Goal: Task Accomplishment & Management: Complete application form

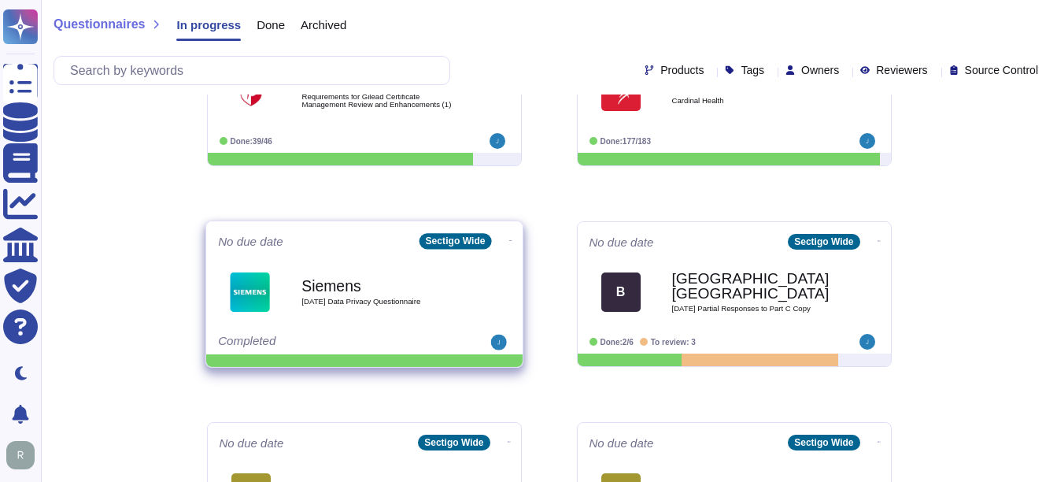
scroll to position [315, 0]
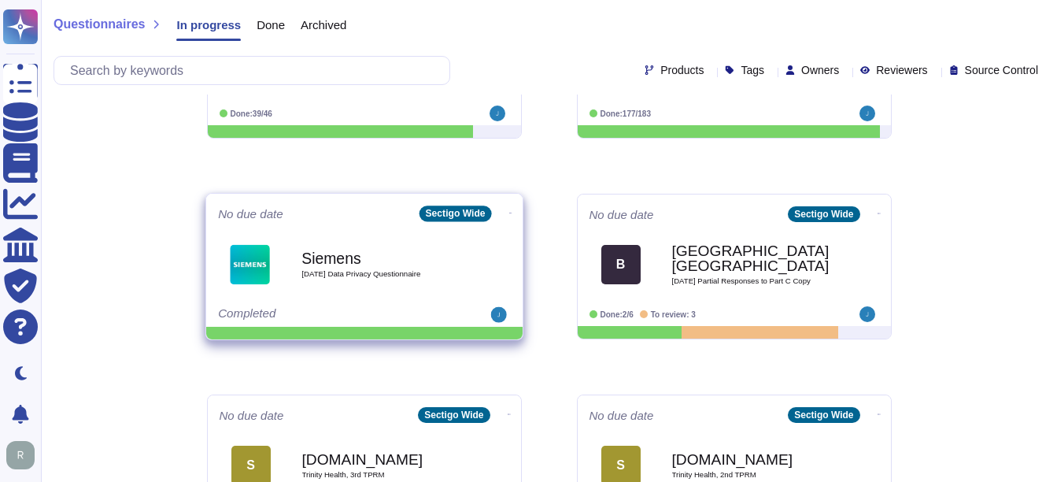
click at [401, 290] on div "Siemens [DATE] Data Privacy Questionnaire" at bounding box center [380, 264] width 159 height 64
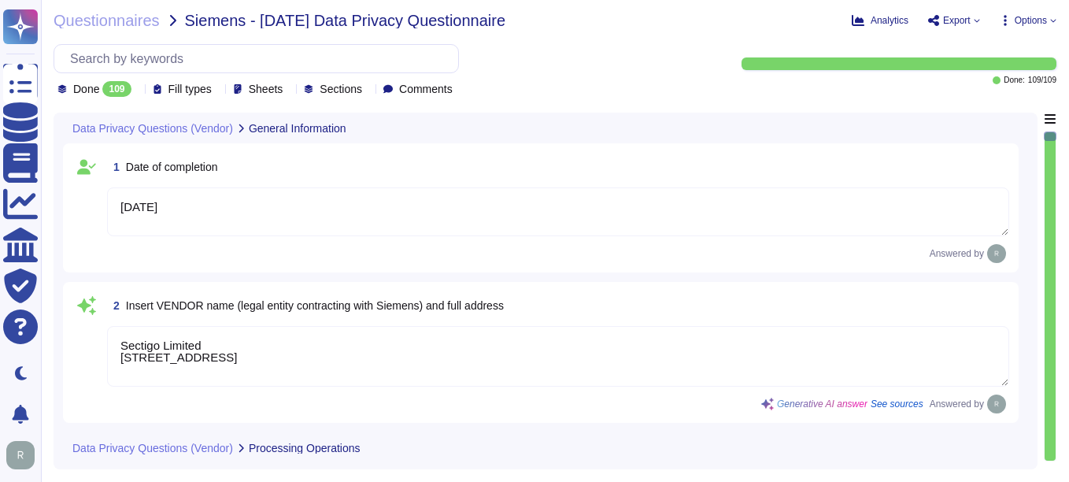
type textarea "[DATE]"
type textarea "Sectigo Limited [STREET_ADDRESS]"
type textarea "Sectigo processes personal data primarily in the role of a data processor on be…"
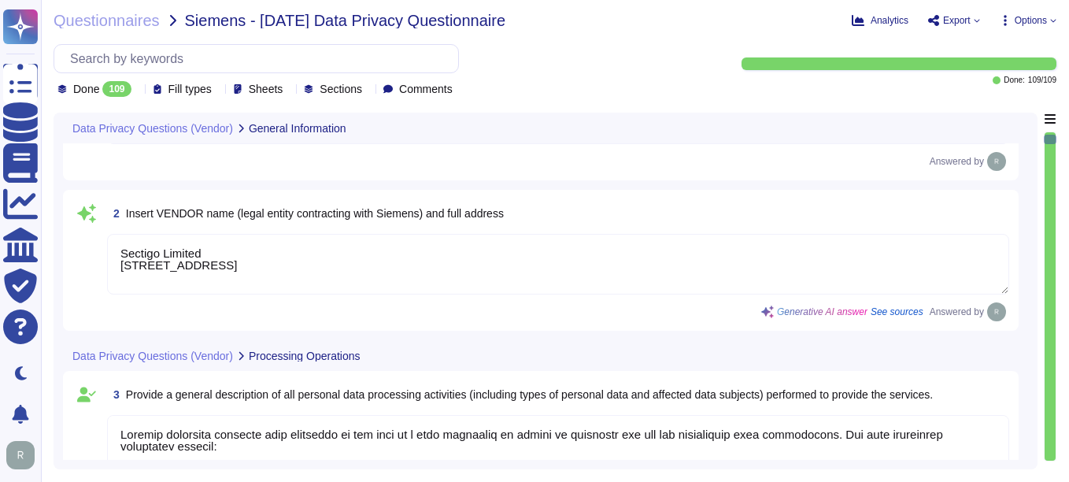
type textarea "No, the personal data processed does not include special categories of personal…"
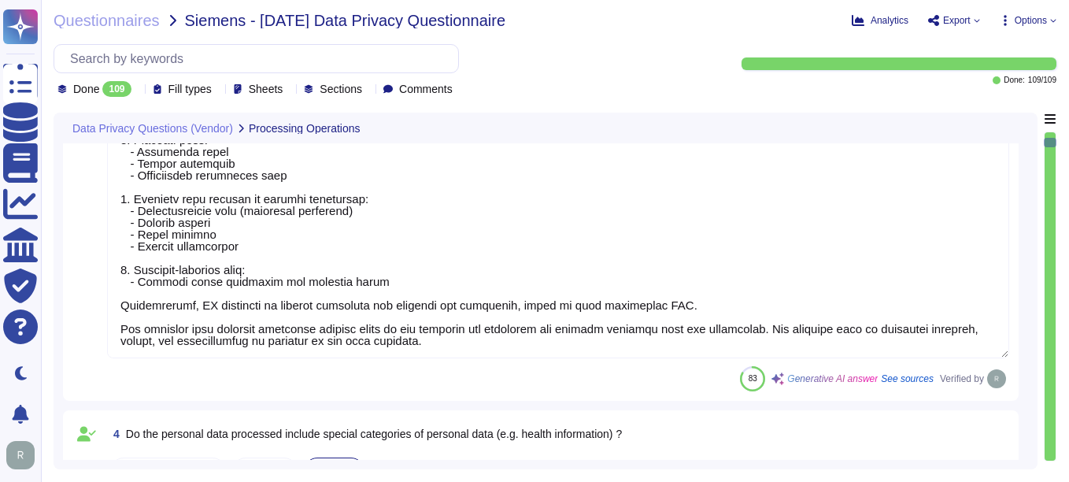
type textarea "Yes, our organization has appointed a data protection officer who is responsibl…"
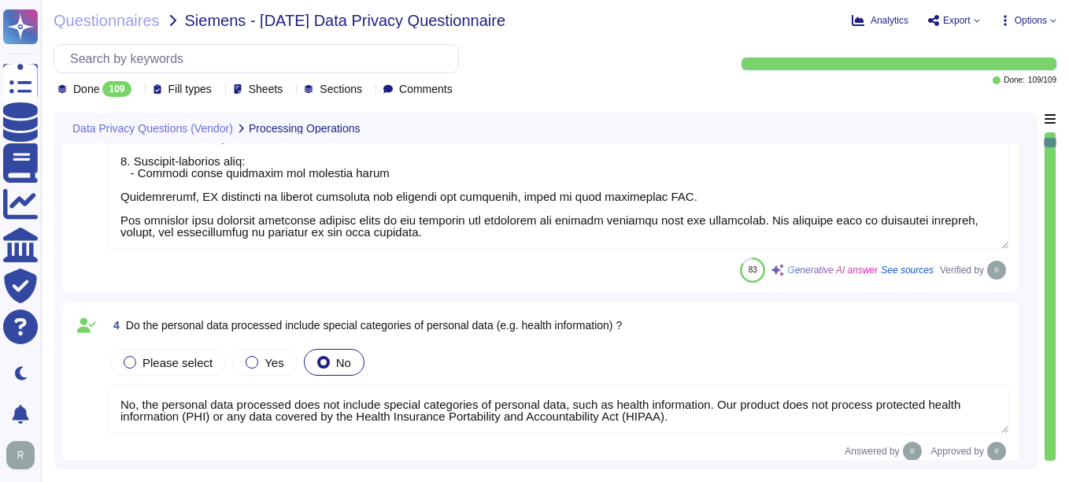
scroll to position [787, 0]
type textarea "Our data centers where the solution is hosted are located in the [GEOGRAPHIC_DA…"
type textarea "The data centers are operated by Equinix, Inc. and TeleData UK Ltd.."
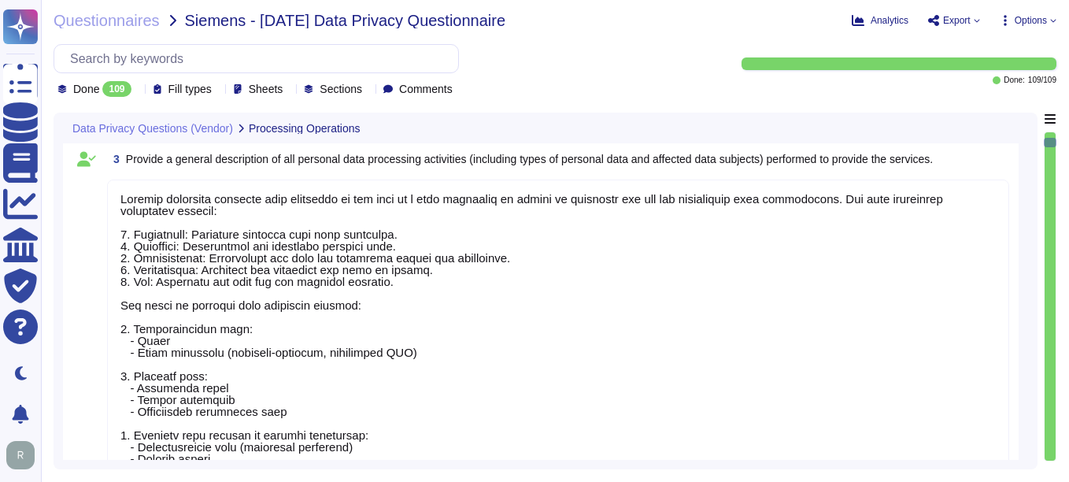
scroll to position [198, 0]
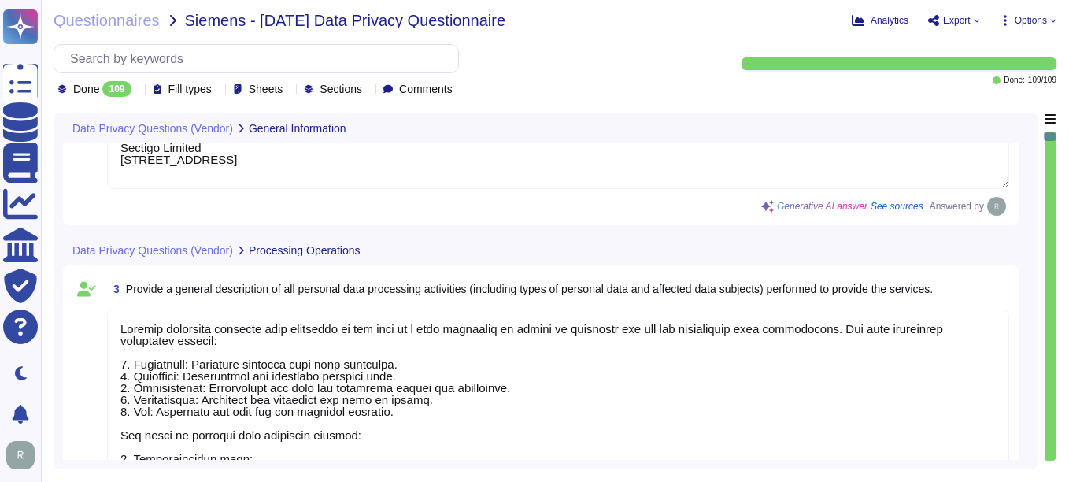
type textarea "[DATE]"
type textarea "Sectigo Limited [STREET_ADDRESS]"
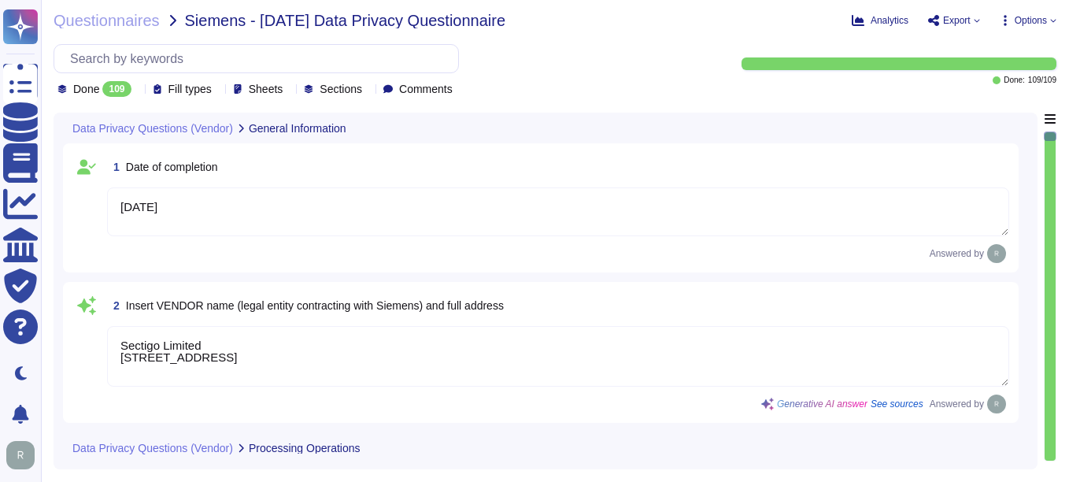
scroll to position [2, 0]
click at [331, 363] on textarea "Sectigo Limited [STREET_ADDRESS]" at bounding box center [558, 356] width 902 height 61
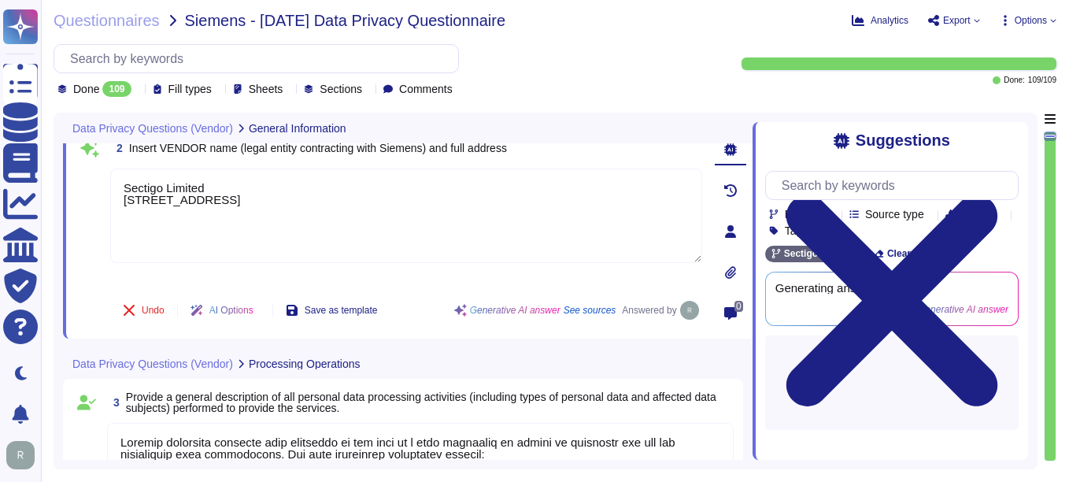
scroll to position [0, 0]
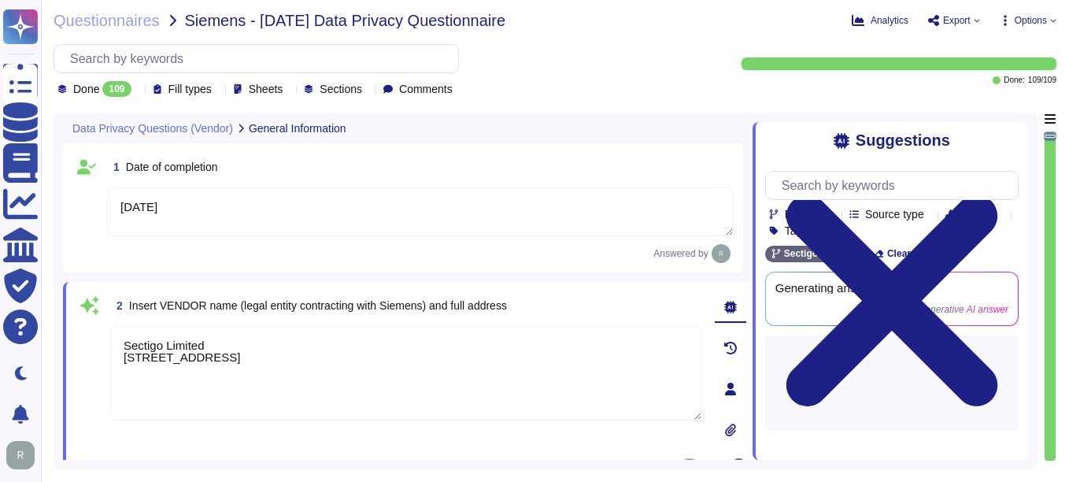
click at [80, 352] on span at bounding box center [90, 384] width 28 height 116
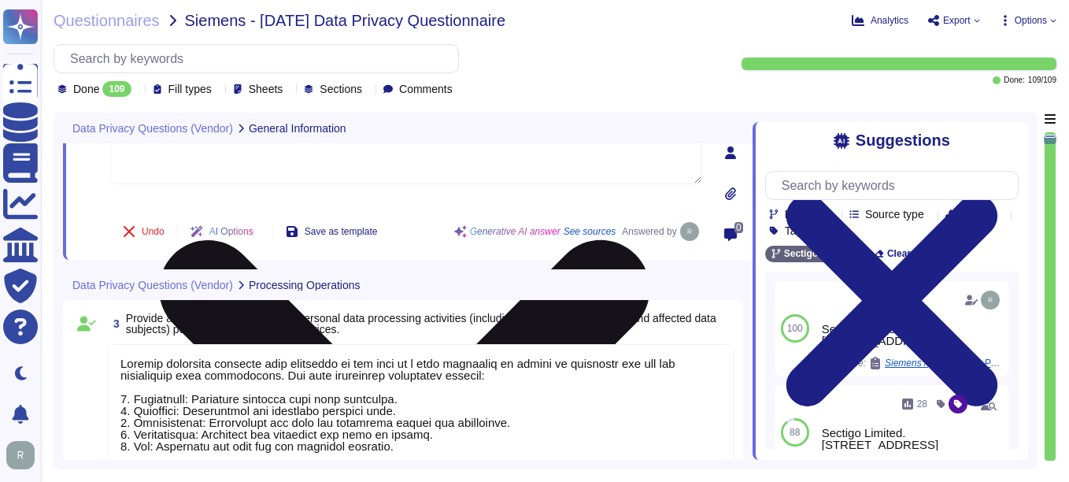
scroll to position [2, 0]
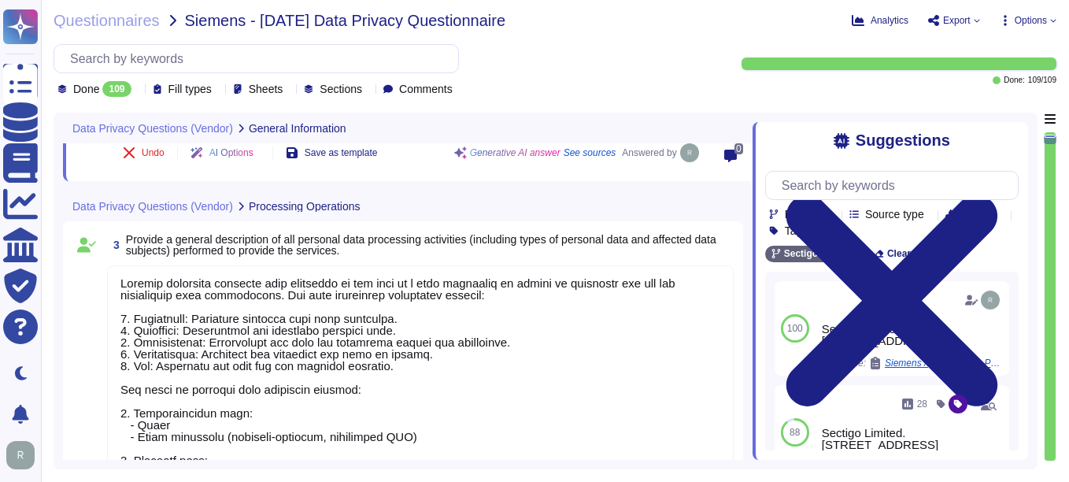
type textarea "No, the personal data processed does not include special categories of personal…"
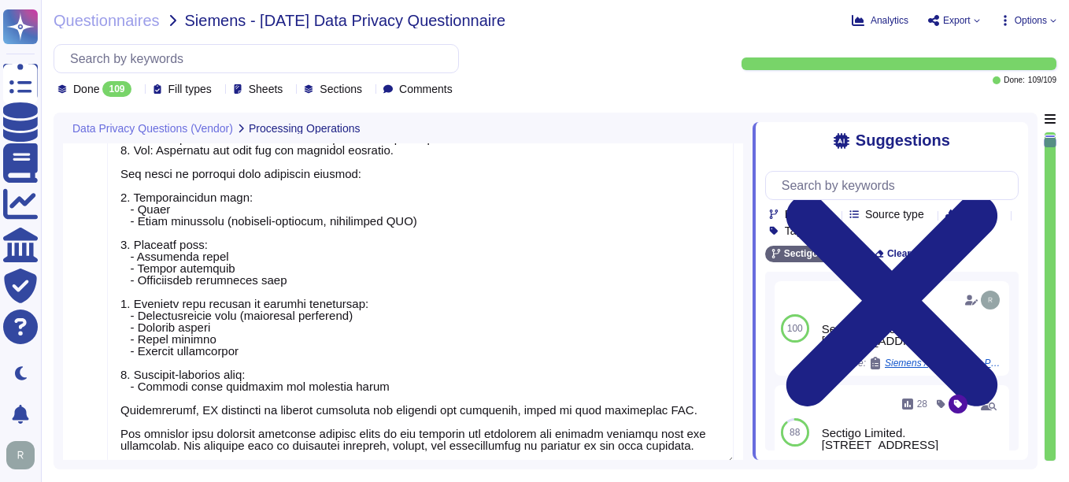
type textarea "Yes, our organization has appointed a data protection officer who is responsibl…"
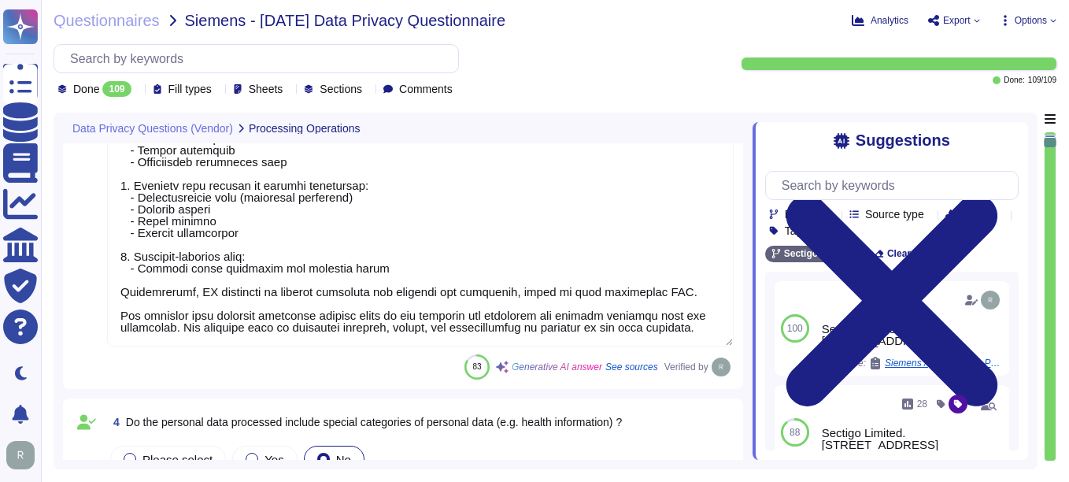
type textarea "Our data centers where the solution is hosted are located in the [GEOGRAPHIC_DA…"
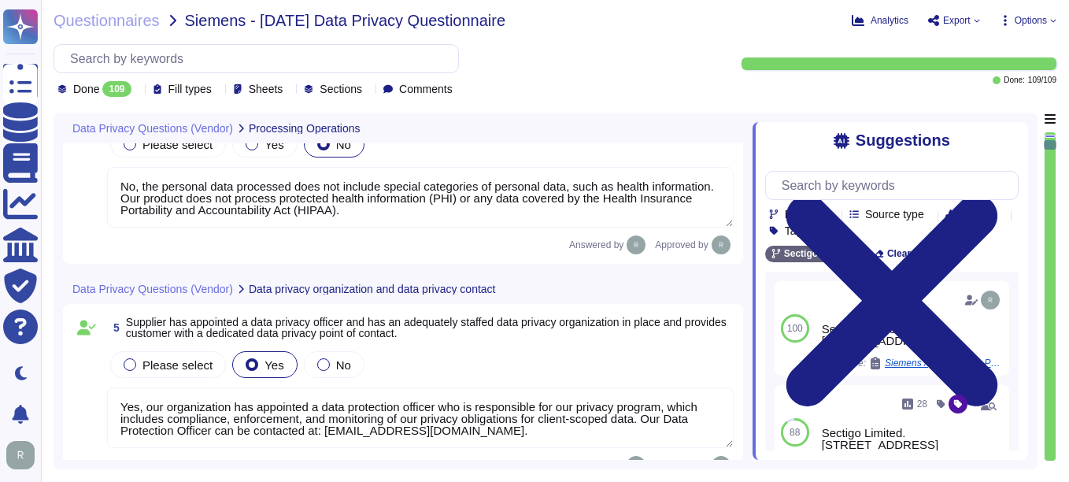
type textarea "The data centers are operated by Equinix, Inc. and TeleData UK Ltd.."
type textarea "Yes, Siemens can select the data center location for hosting customer personal …"
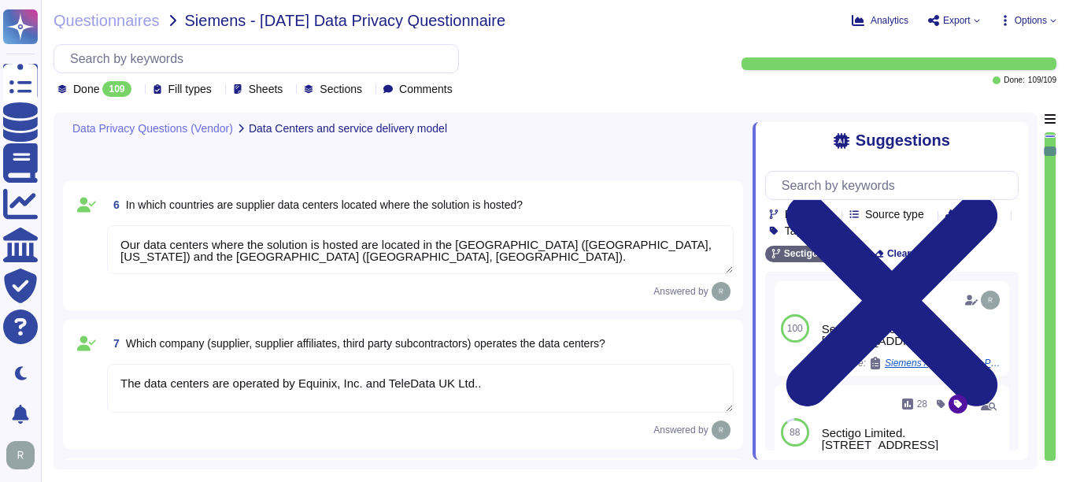
type textarea "No, we do not engage sub-processors for this service."
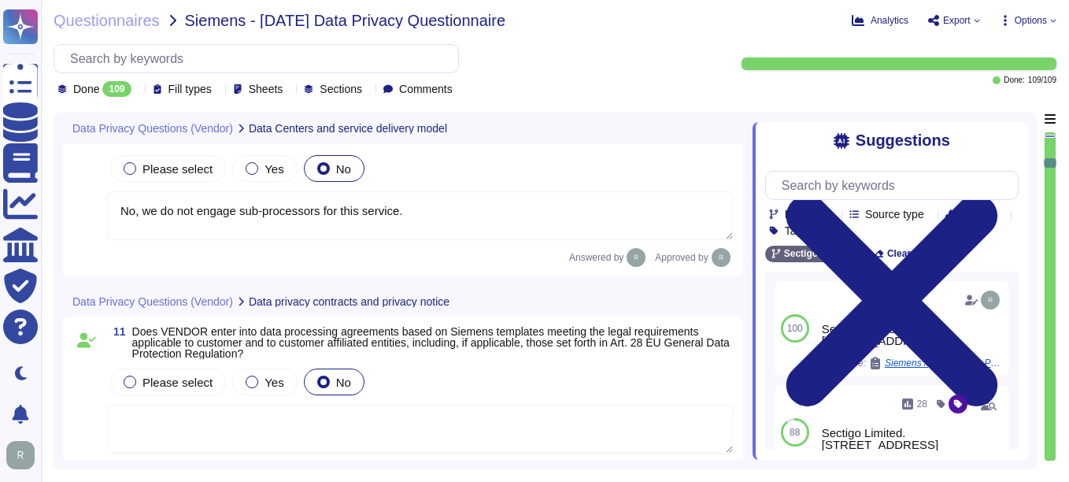
type textarea "All personal data in transit is encrypted using TLS 1.2 or higher. This strong …"
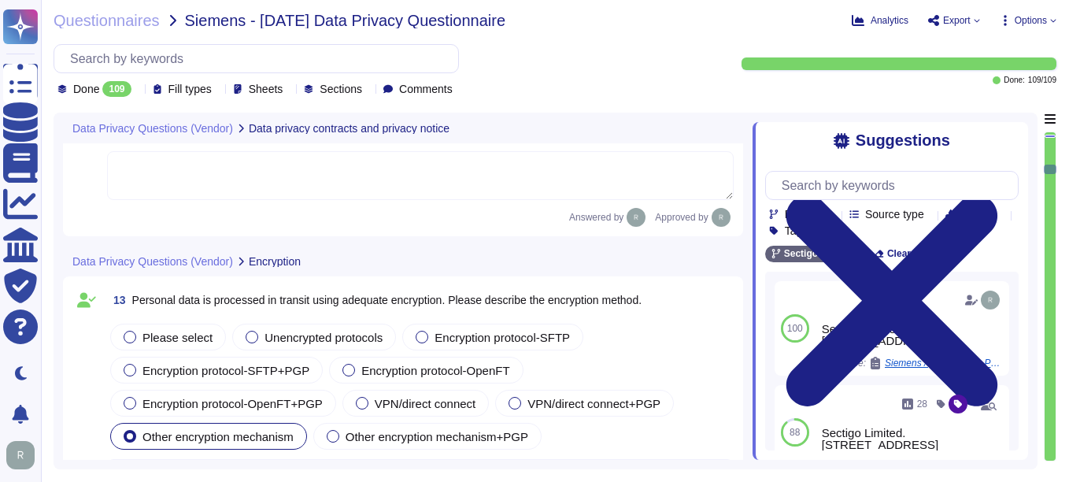
type textarea "Personal data at rest is encrypted using AES-256 encryption, which ensures that…"
type textarea "Customers keep their own keys. They may elect to have private keys stored on th…"
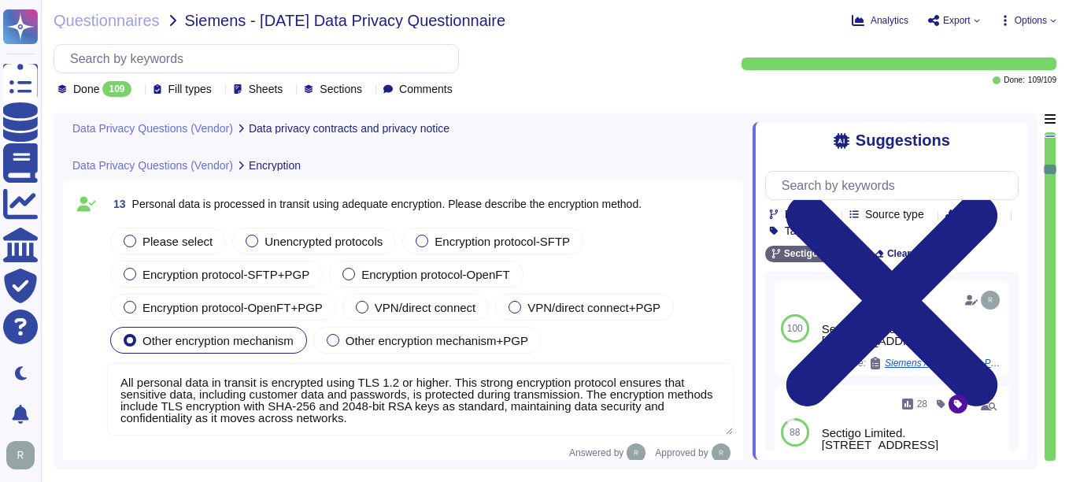
scroll to position [2676, 0]
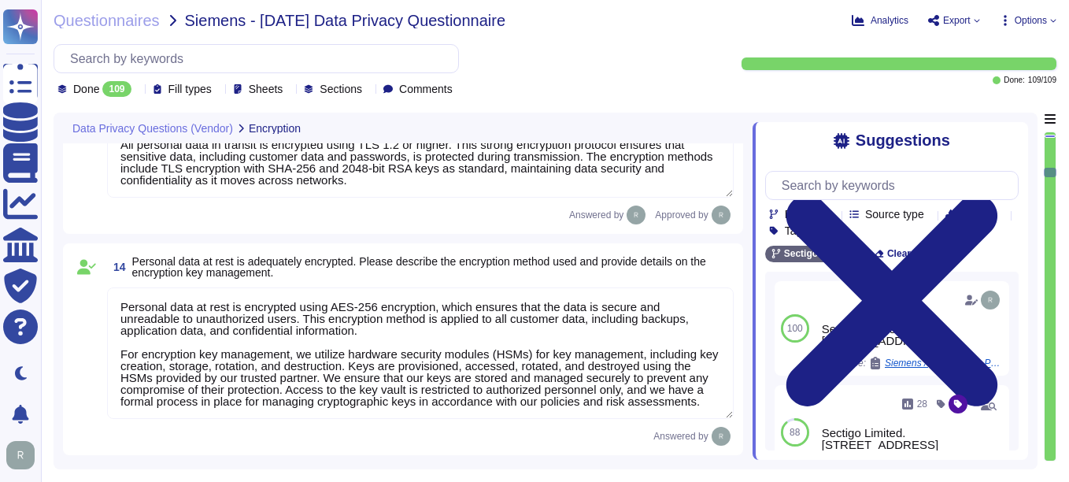
type textarea "Customers keep their own keys. They may elect to have private keys stored on th…"
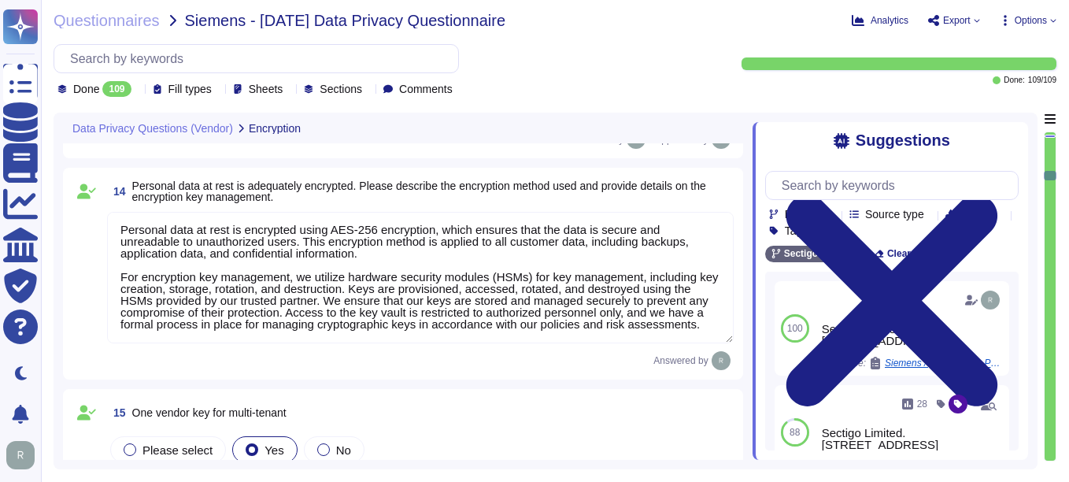
type textarea "Customers keep their own keys. They may elect to have private keys stored on th…"
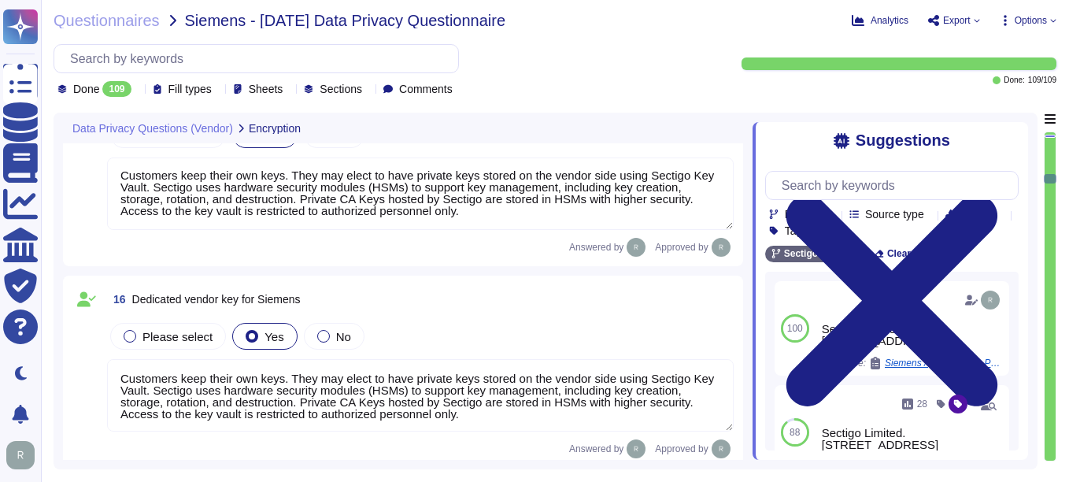
type textarea "Our Solution is a SaaS which can be accessed through internet. Customers keep t…"
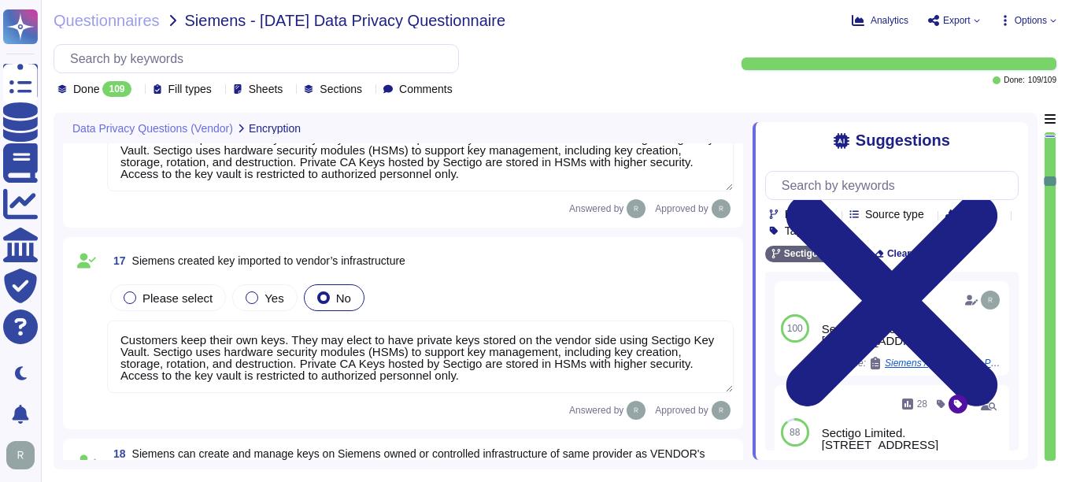
type textarea "Our Solution is a SaaS which can be accessed through internet. Customers keep t…"
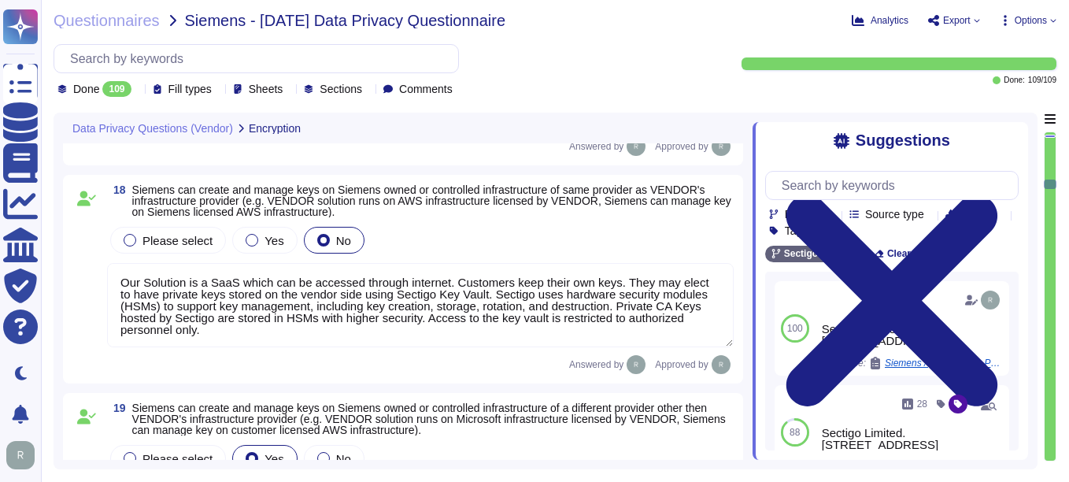
type textarea "All personal data is protected by encryption mechanisms, including encryption i…"
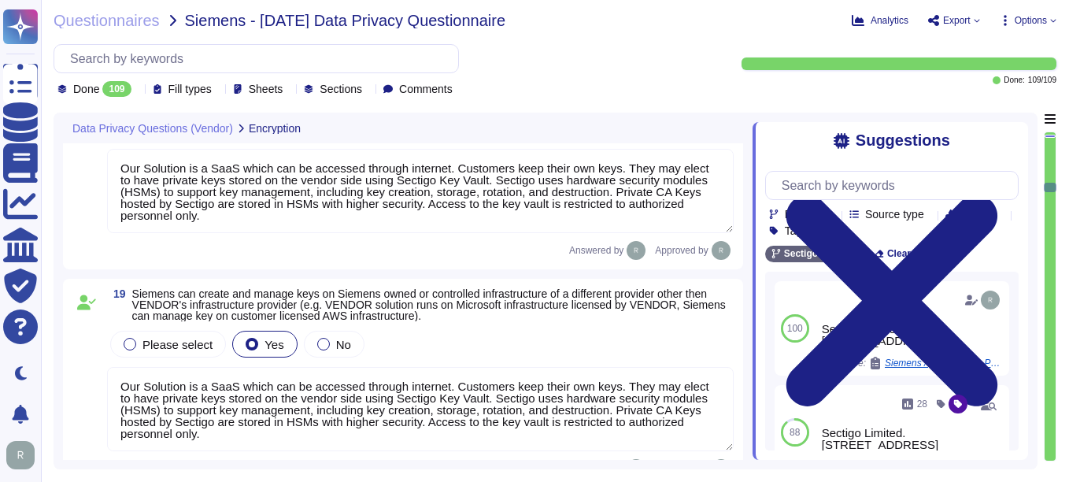
type textarea "A formal process to manage cryptographic keys shall be developed and implemente…"
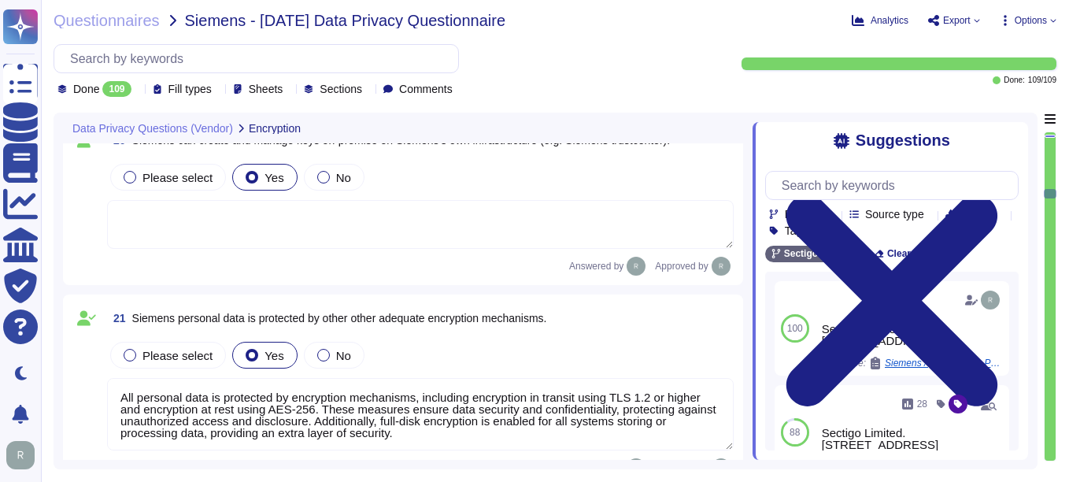
type textarea "We use data masking techniques to obfuscate sensitive customer data during proc…"
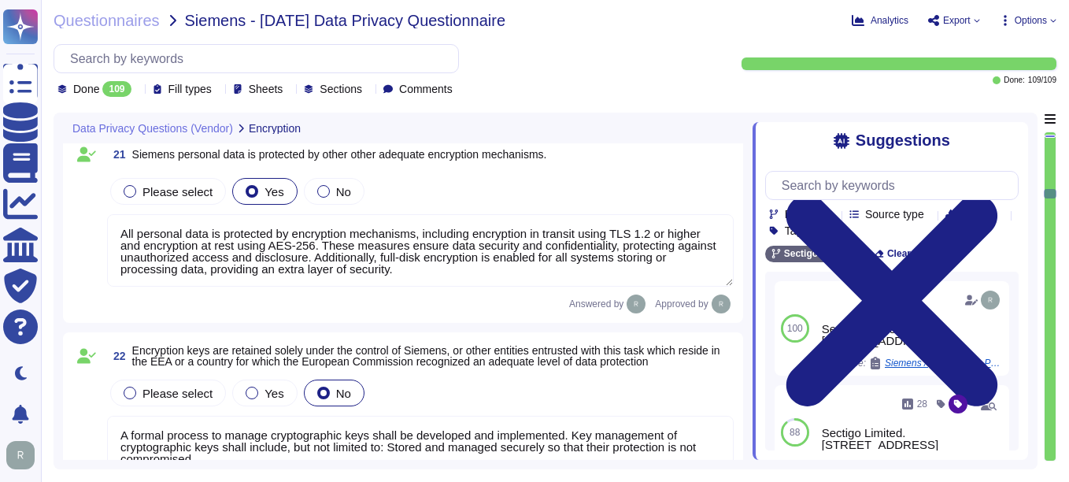
type textarea "We have implemented several measures to restore the availability and access to …"
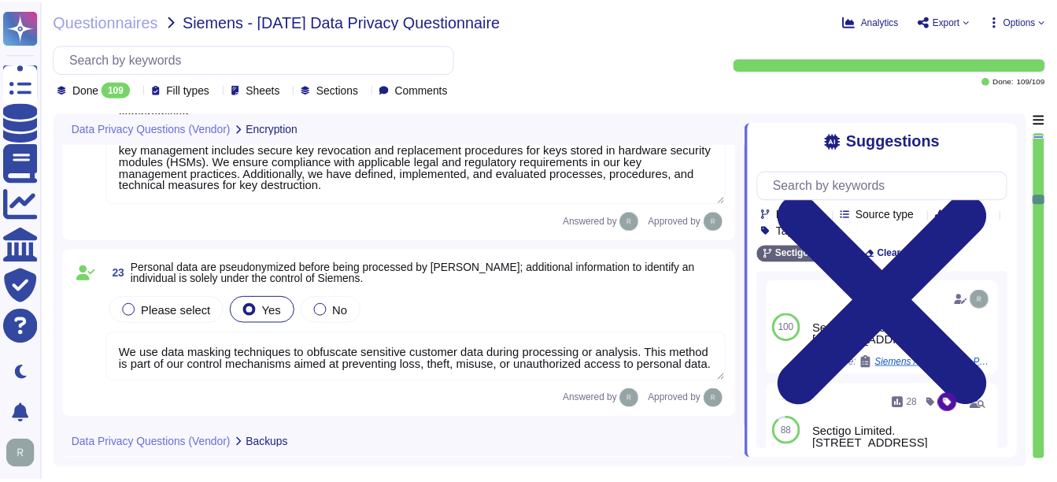
scroll to position [4643, 0]
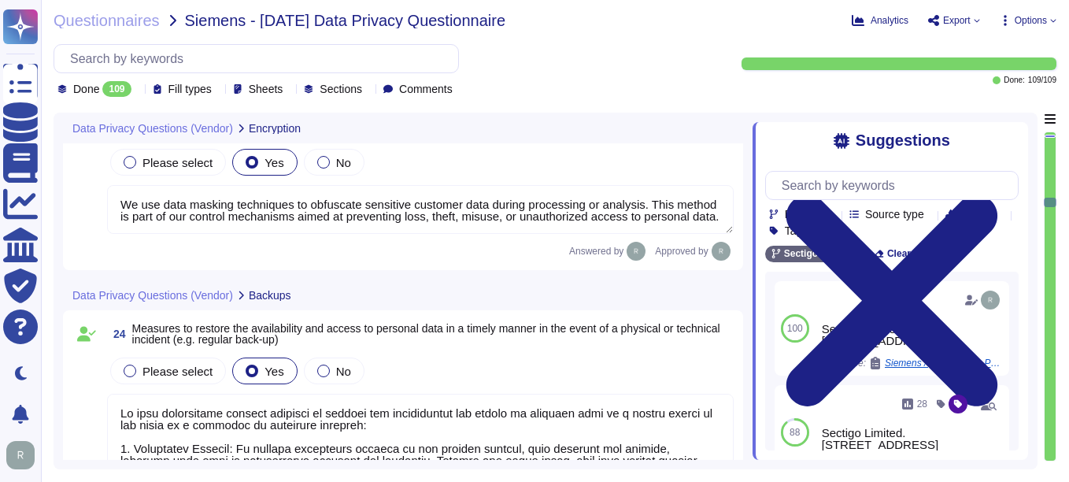
type textarea "Access to personal data is limited to a very small number of senior trusted emp…"
click at [133, 15] on span "Questionnaires" at bounding box center [107, 21] width 106 height 16
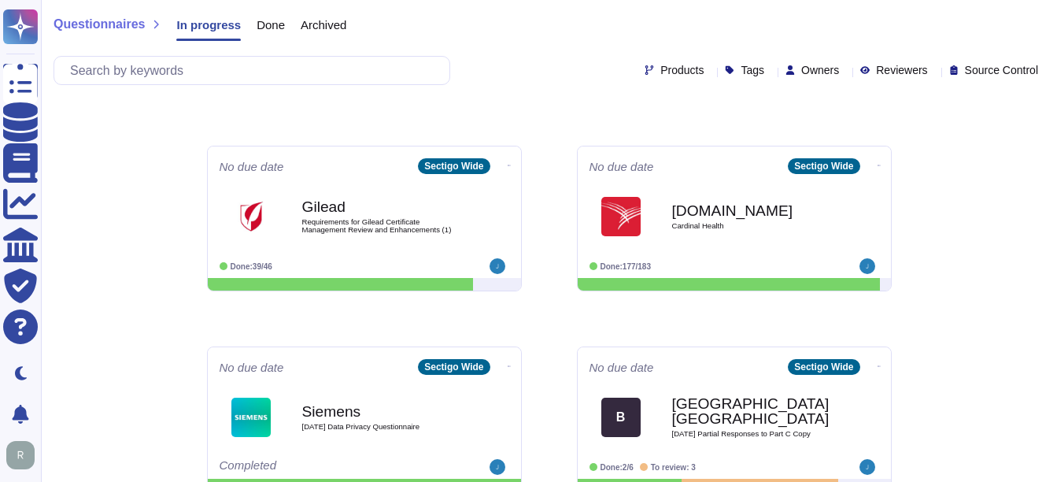
scroll to position [236, 0]
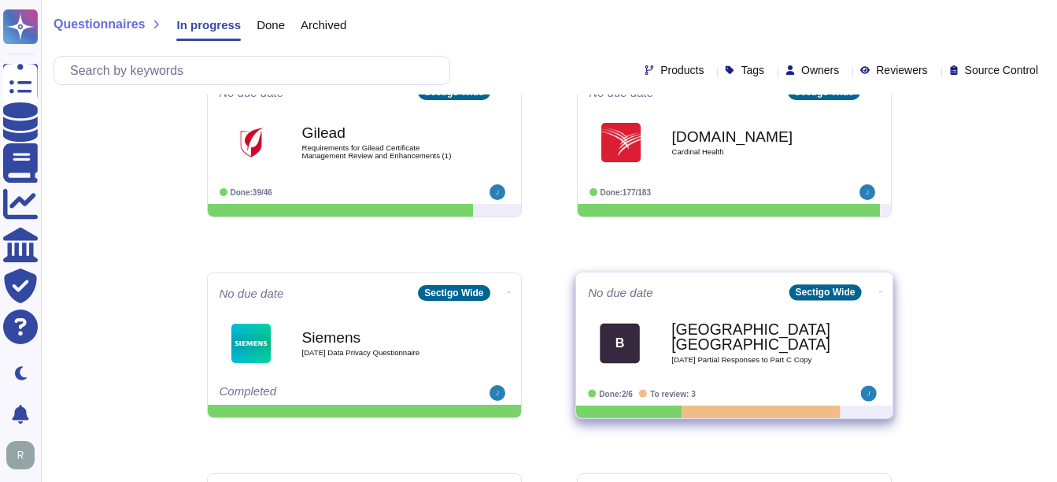
click at [749, 346] on b "[GEOGRAPHIC_DATA], [GEOGRAPHIC_DATA]" at bounding box center [750, 337] width 159 height 31
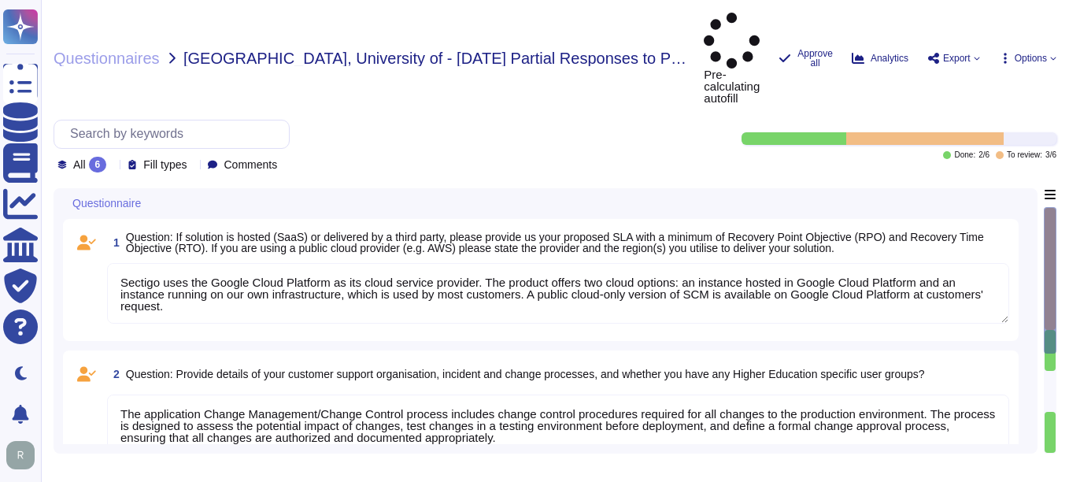
type textarea "Sectigo uses the Google Cloud Platform as its cloud service provider. The produ…"
type textarea "The application Change Management/Change Control process includes change contro…"
type textarea "Customers can obtain their data by exporting customer certificate data as a rep…"
type textarea "Our SCM solution is a SaaS product which can be accessed in the Web portal ([DO…"
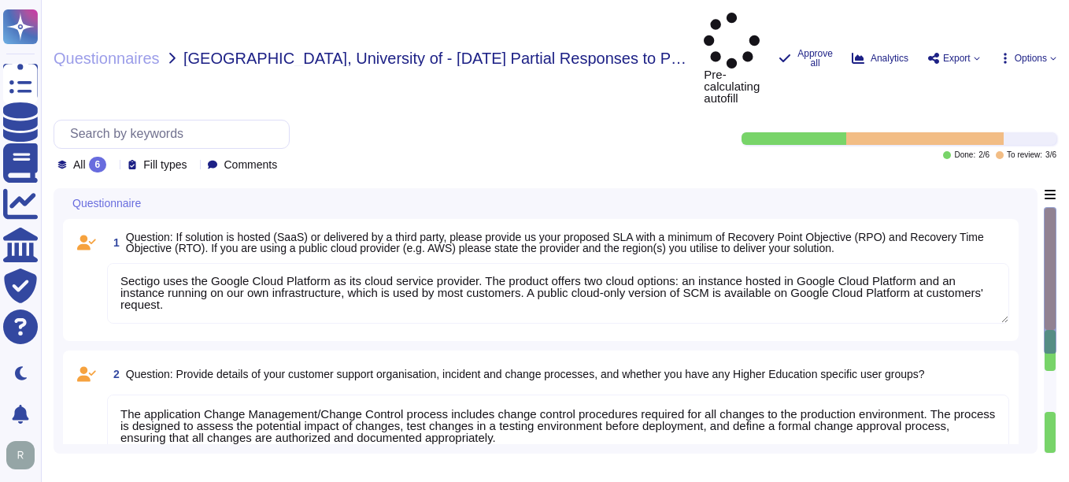
type textarea "This information is located in Sectigo’s premier support addendum. Sectigo can …"
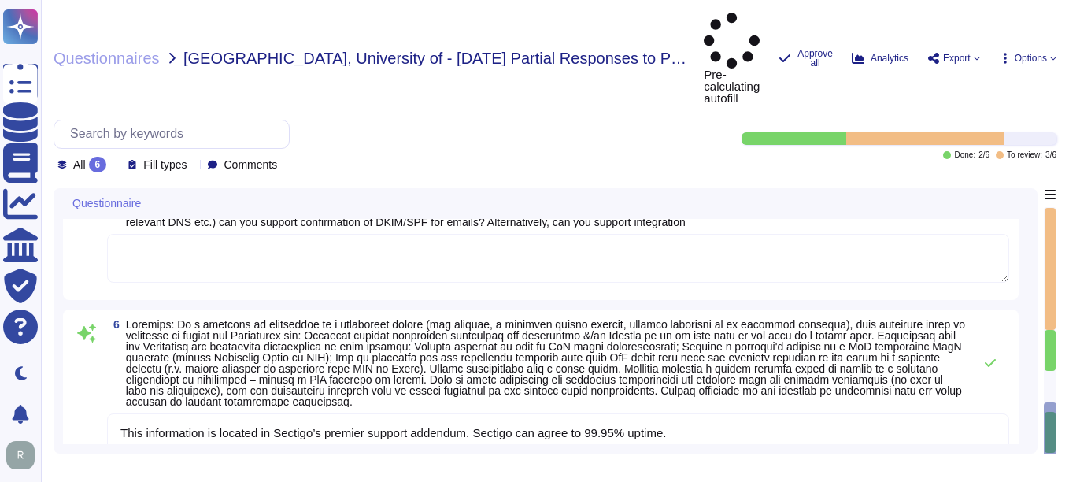
scroll to position [572, 0]
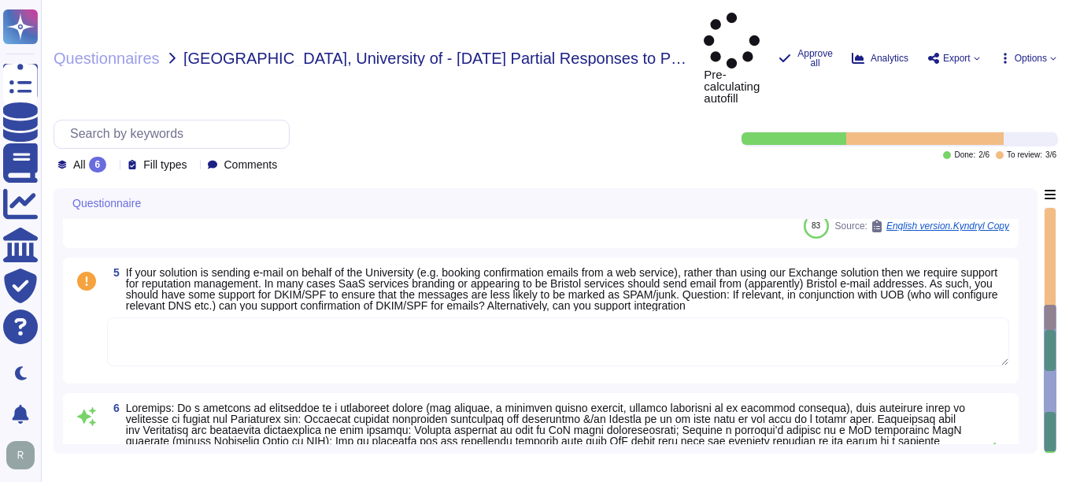
type textarea "Sectigo uses the Google Cloud Platform as its cloud service provider. The produ…"
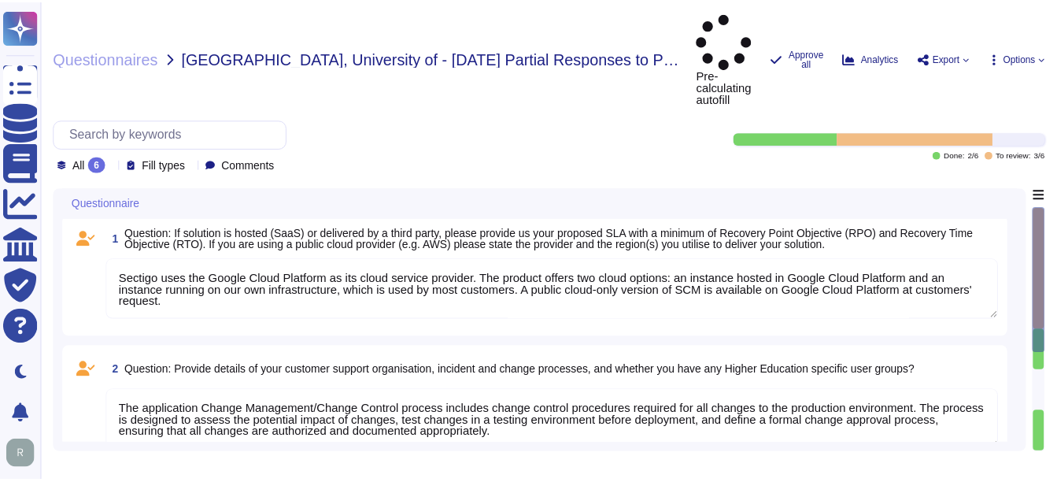
scroll to position [0, 0]
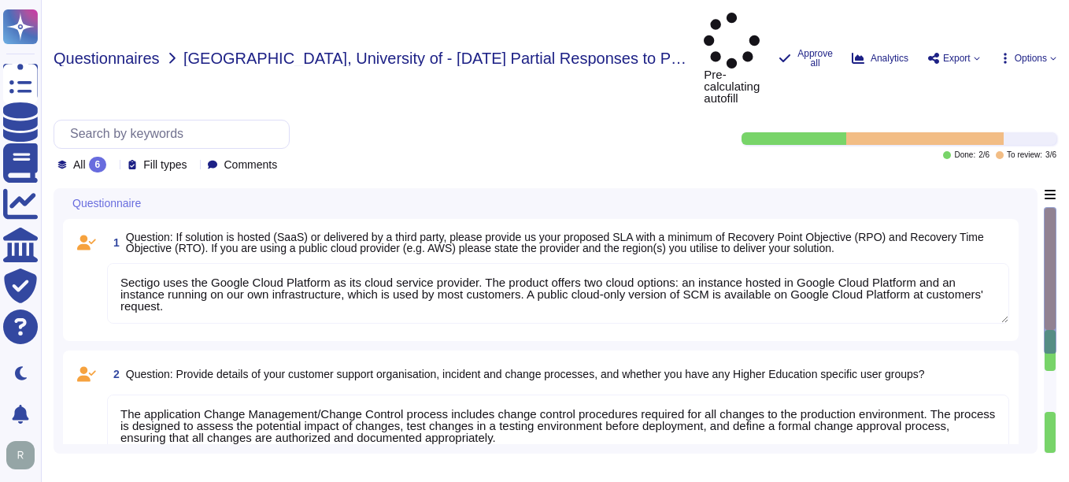
click at [111, 50] on span "Questionnaires" at bounding box center [107, 58] width 106 height 16
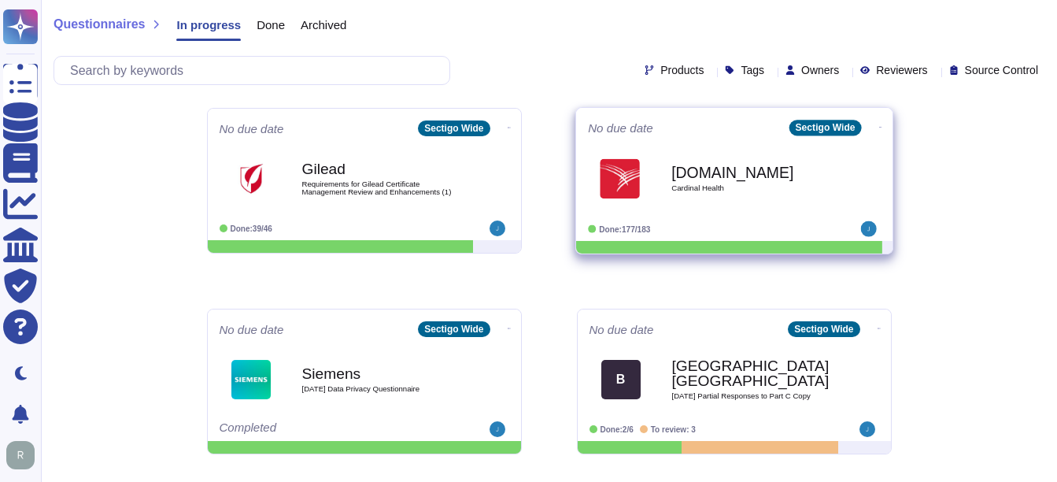
scroll to position [201, 0]
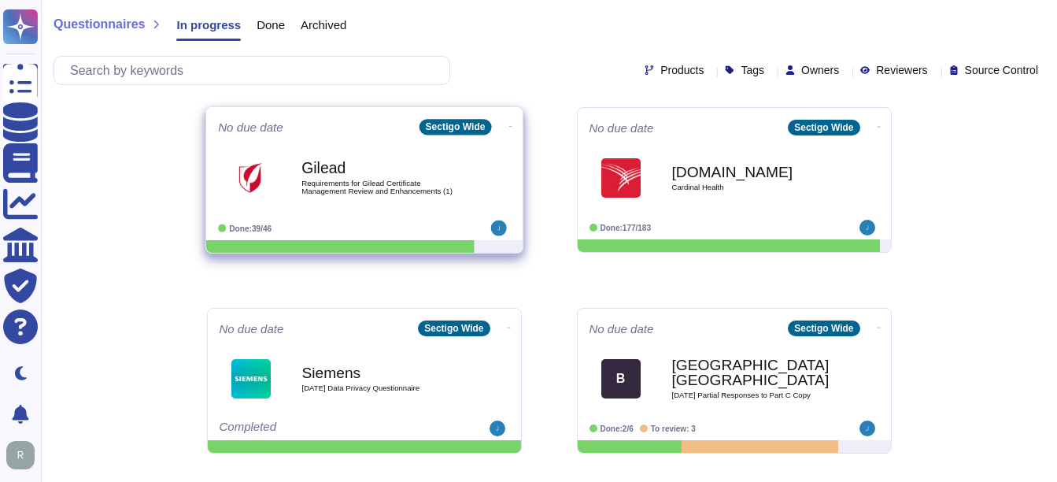
click at [368, 183] on span "Requirements for Gilead Certificate Management Review and Enhancements (1)" at bounding box center [380, 186] width 159 height 15
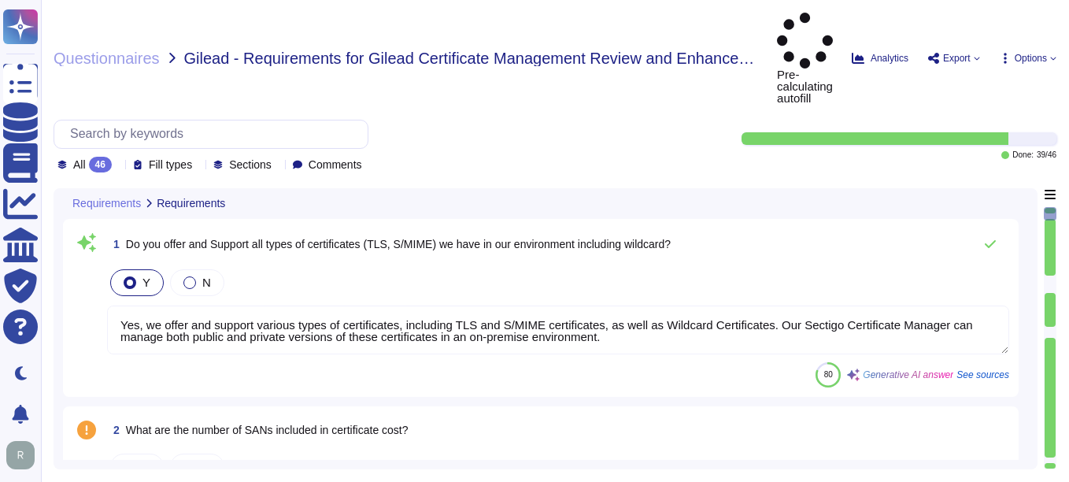
type textarea "Yes, we offer and support various types of certificates, including TLS and S/MI…"
type textarea "Yes, we support Organization Validation (OV) certificates, which include domain…"
type textarea "Yes, Sectigo's Certificate Manager supports the issuance and management of Exte…"
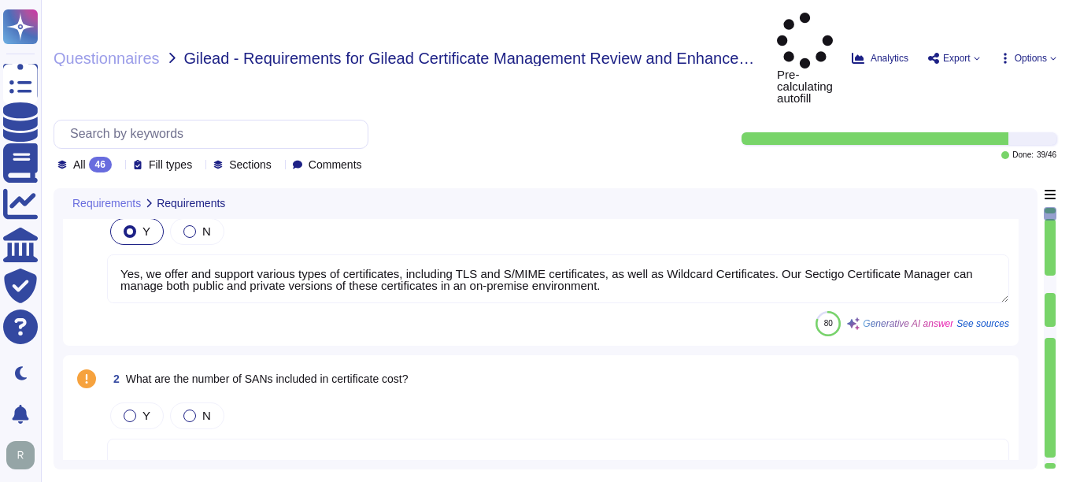
scroll to position [79, 0]
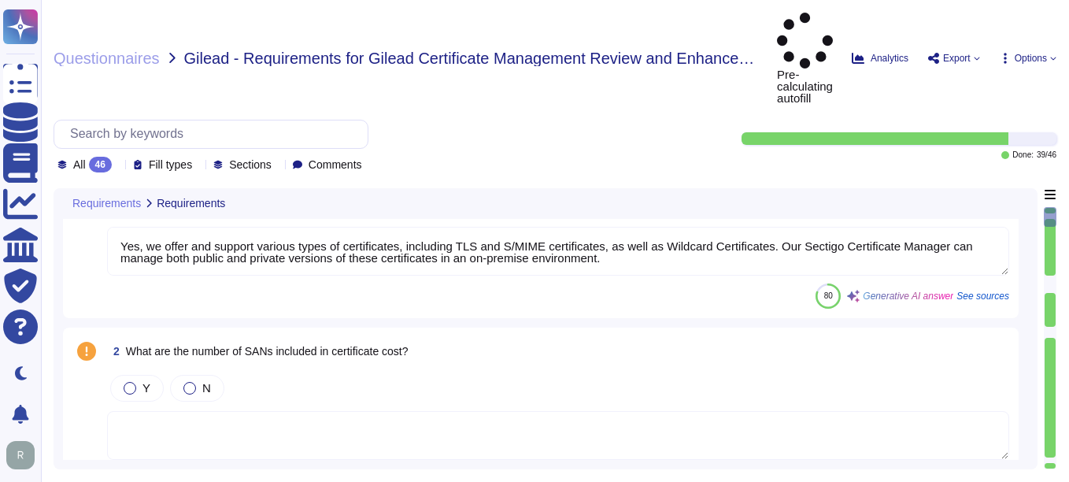
type textarea "Your enterprise sales representative will share the details."
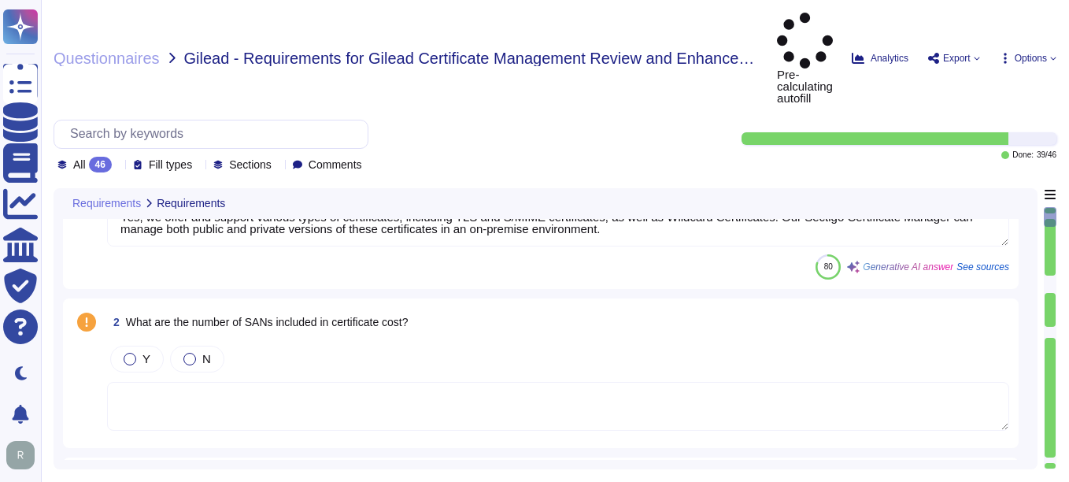
scroll to position [157, 0]
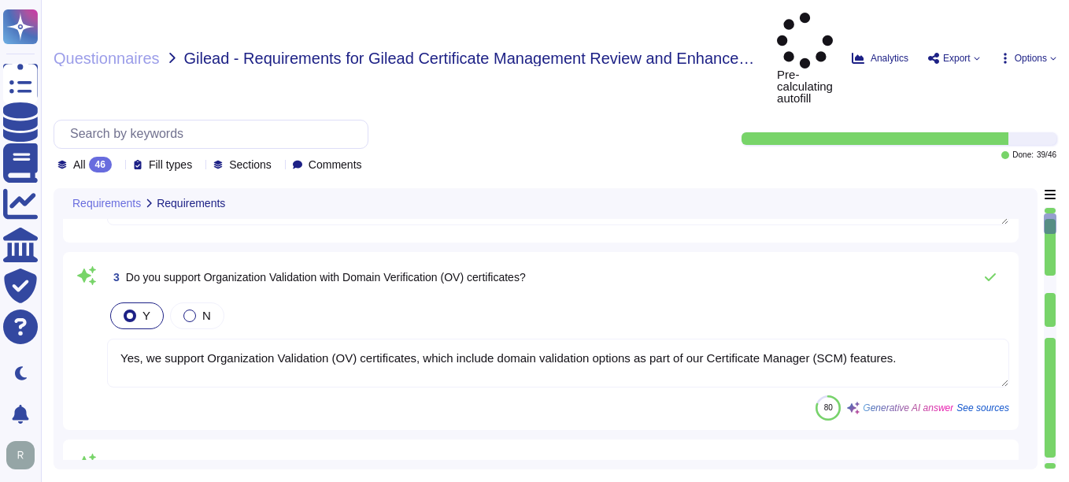
type textarea "Your enterprise sales representative will share the details."
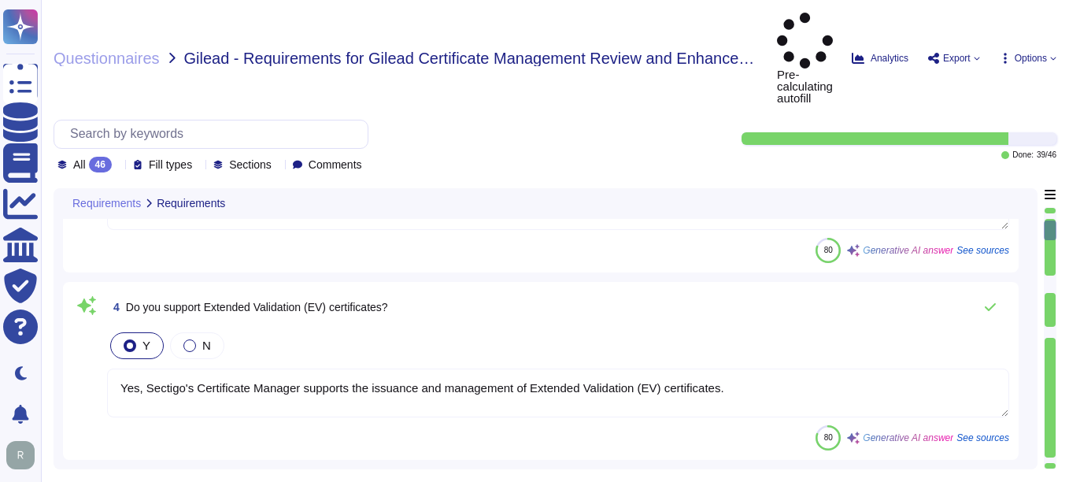
type textarea "Sectigo Certificate Manager is built to support multi-CA environments. Please r…"
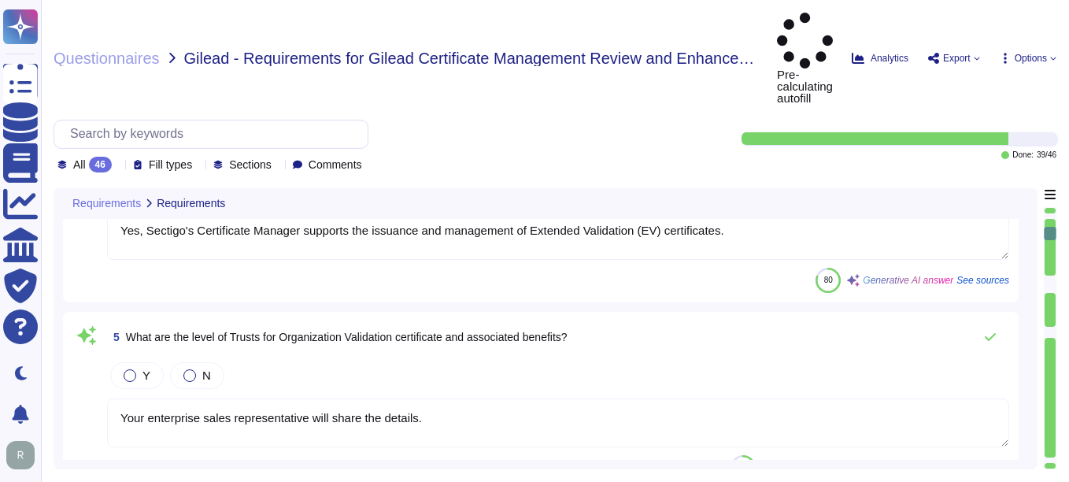
scroll to position [630, 0]
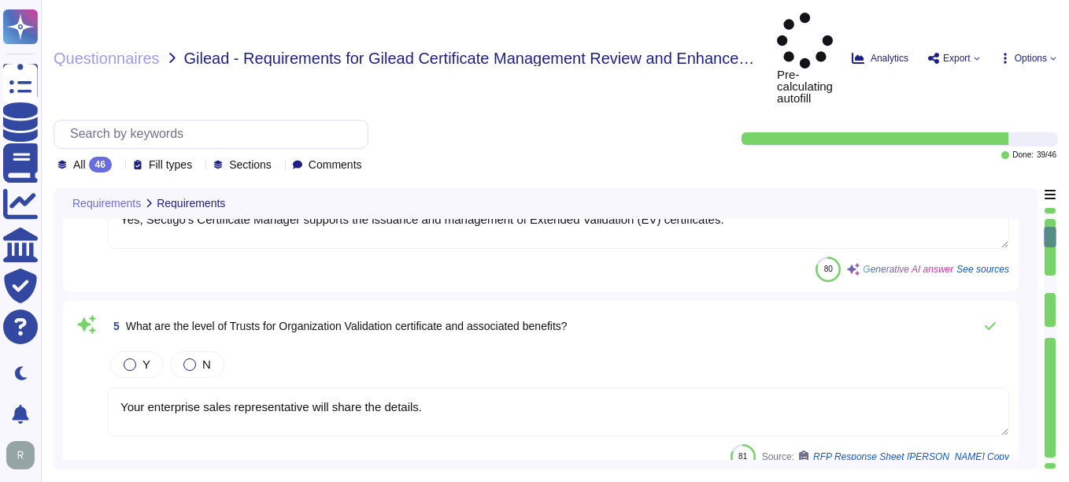
type textarea "Sectigo Certificate Manager is built to support multi-CA environments. Please r…"
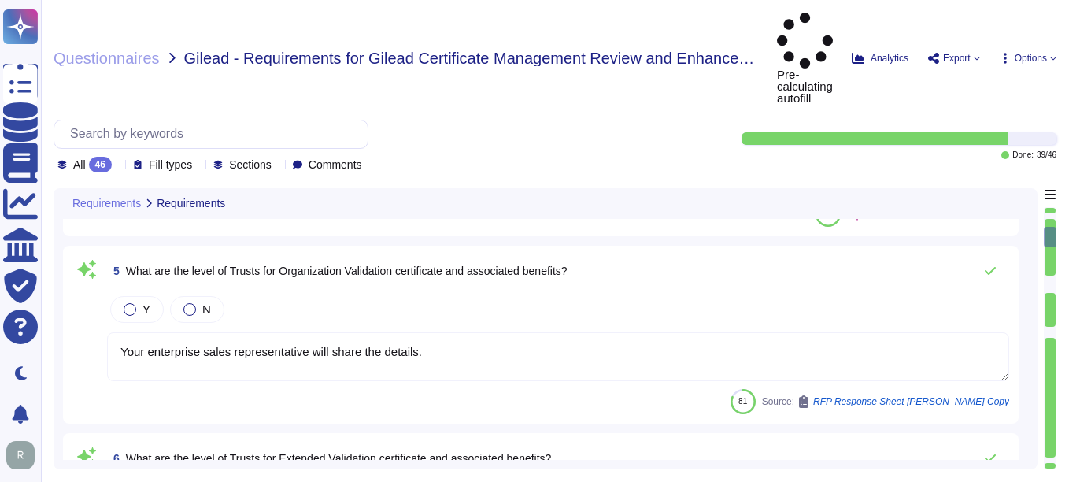
scroll to position [708, 0]
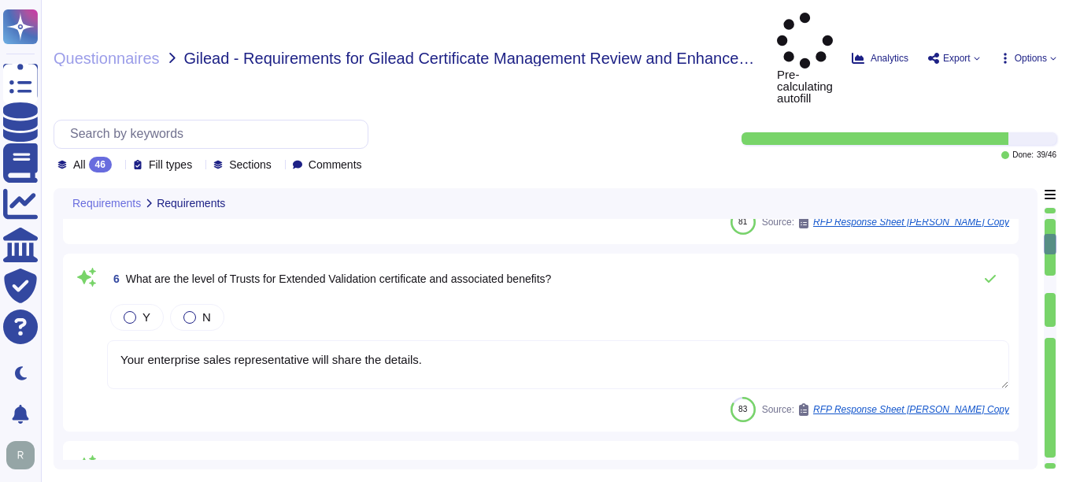
type textarea "Sectigo's policy for re-issuing a certificate involves the following steps: 1. …"
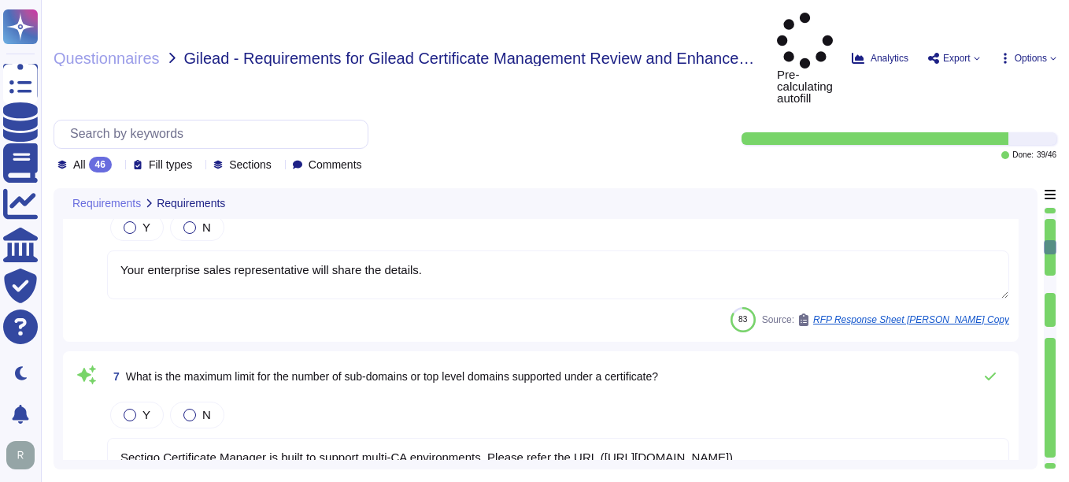
scroll to position [2, 0]
click at [110, 50] on span "Questionnaires" at bounding box center [107, 58] width 106 height 16
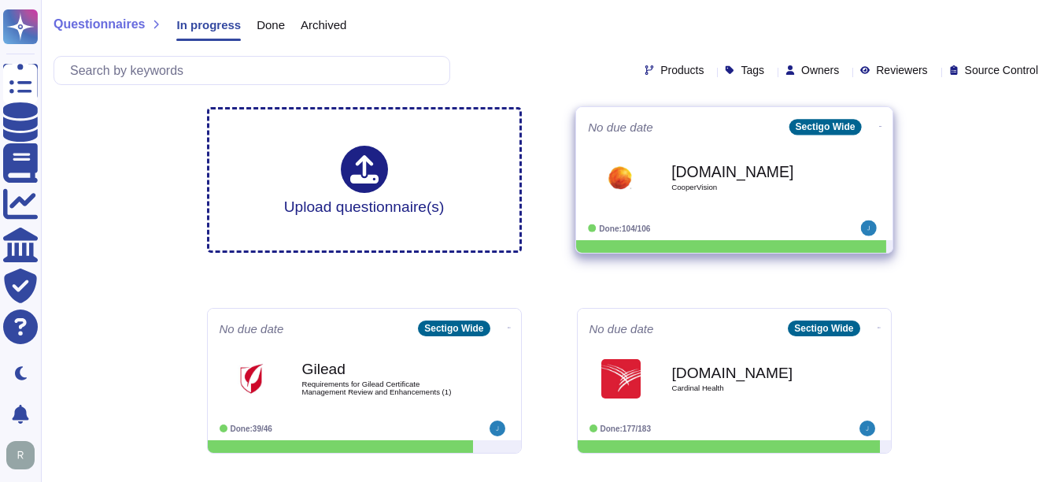
click at [711, 184] on span "CooperVision" at bounding box center [750, 187] width 159 height 8
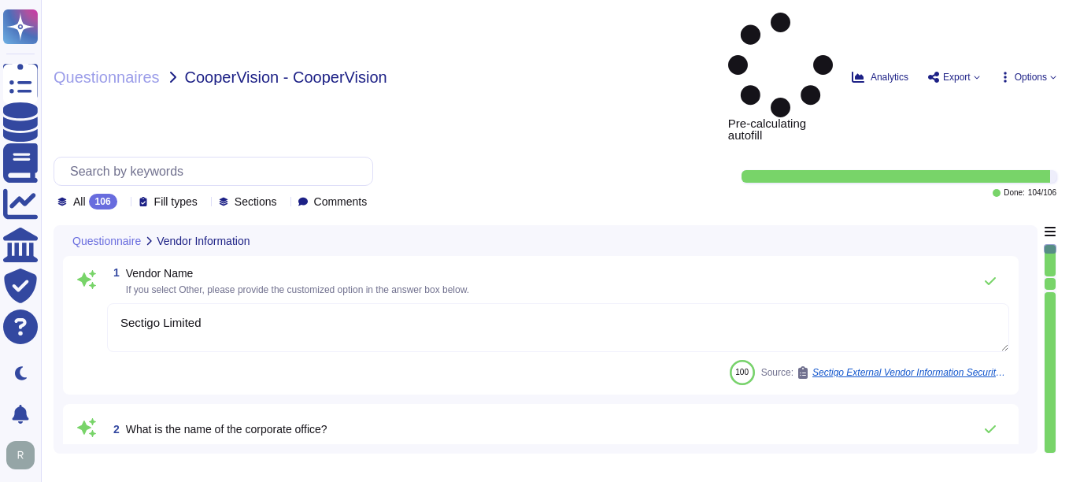
type textarea "Sectigo Limited"
type textarea "The name of the corporate office is Sectigo."
type textarea "The corporate office physical address is [STREET_ADDRESS]."
type textarea "The backup sites are located in [GEOGRAPHIC_DATA], [US_STATE], and [GEOGRAPHIC_…"
type textarea "The company has been in business for more than 25 years."
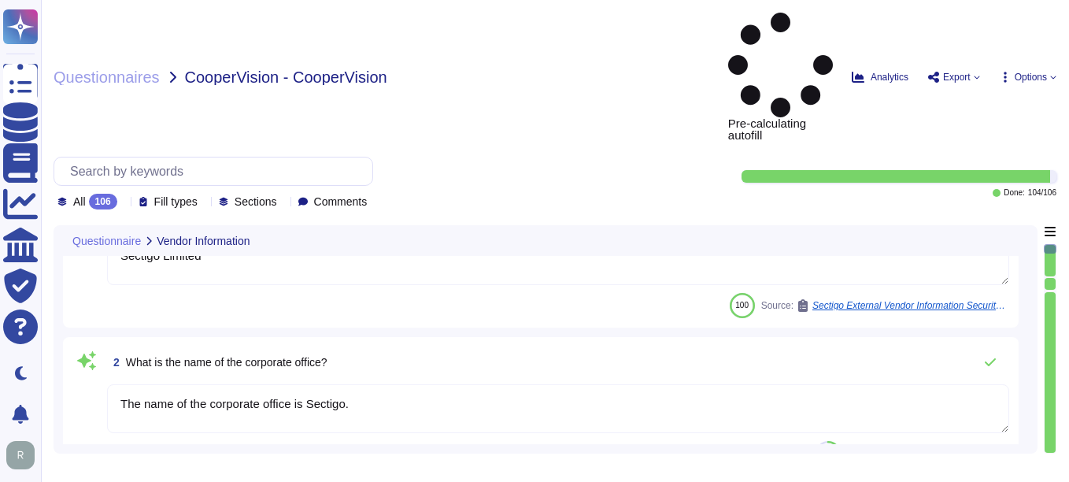
type textarea "The name of the product being provided by the vendor is "Sectigo Certificate Ma…"
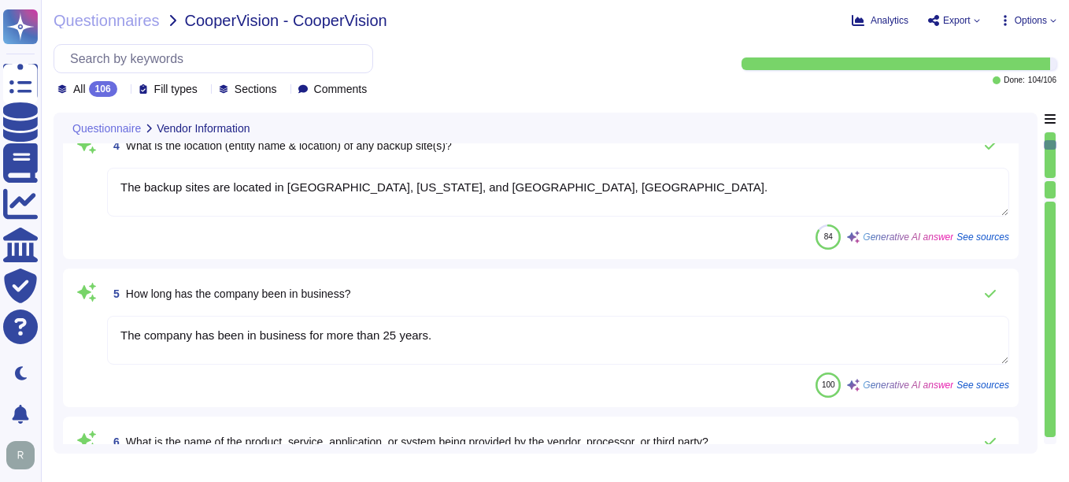
type textarea "<p>Sectigo Certificate Manager. Digital certificates.</p>"
type textarea "Sectigo offers a comprehensive range of digital identity solutions and certific…"
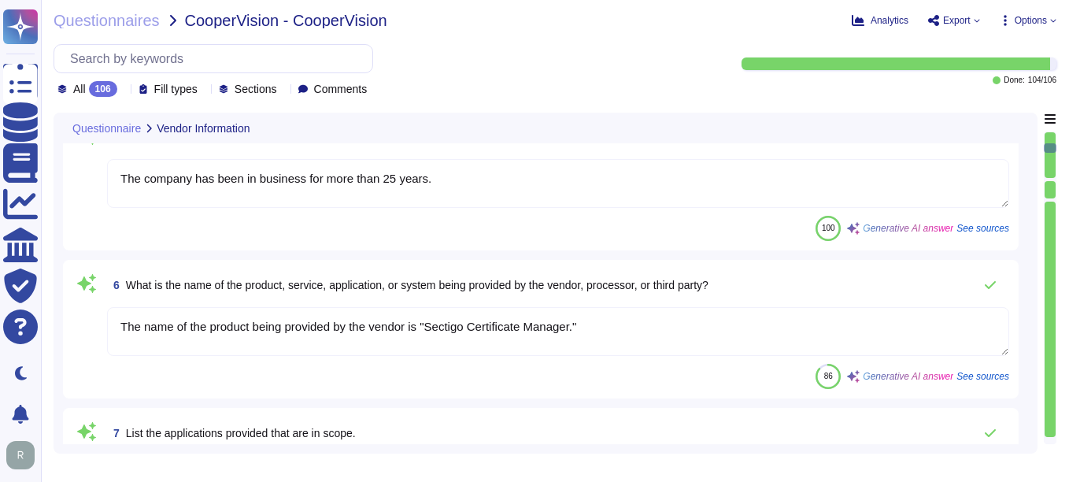
type textarea "The important publicly facing URLs in scope for the assessment include [DOMAIN_…"
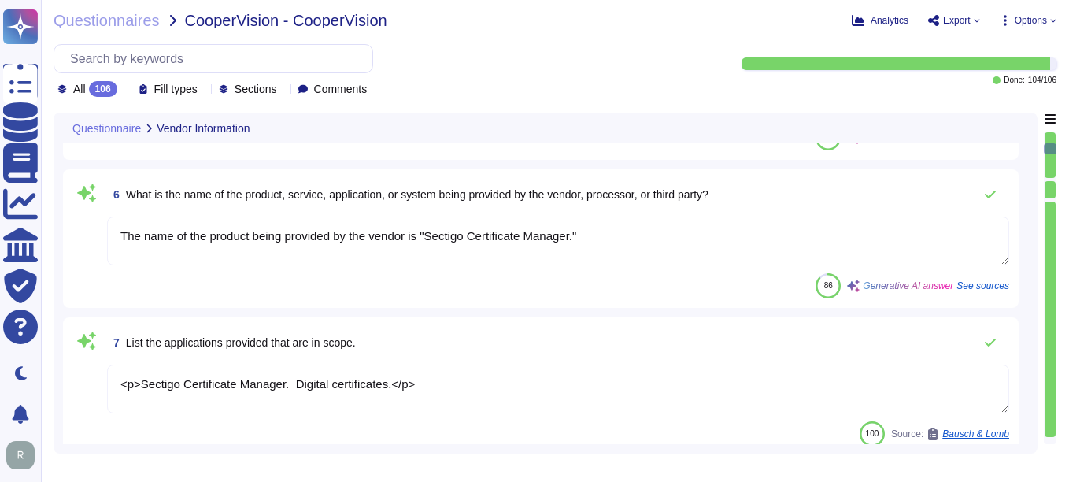
type textarea "[PERSON_NAME] - CCO"
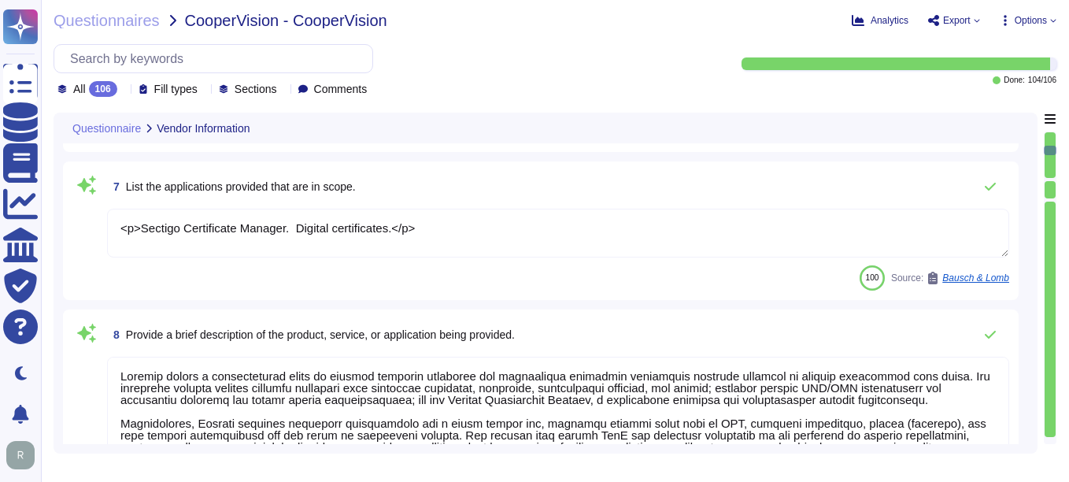
scroll to position [944, 0]
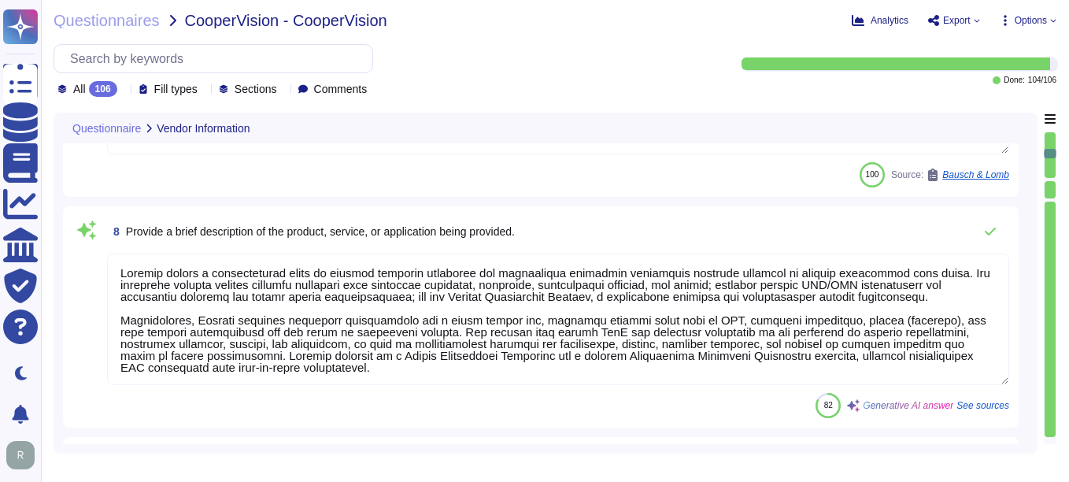
type textarea "Chief Compliance Officer."
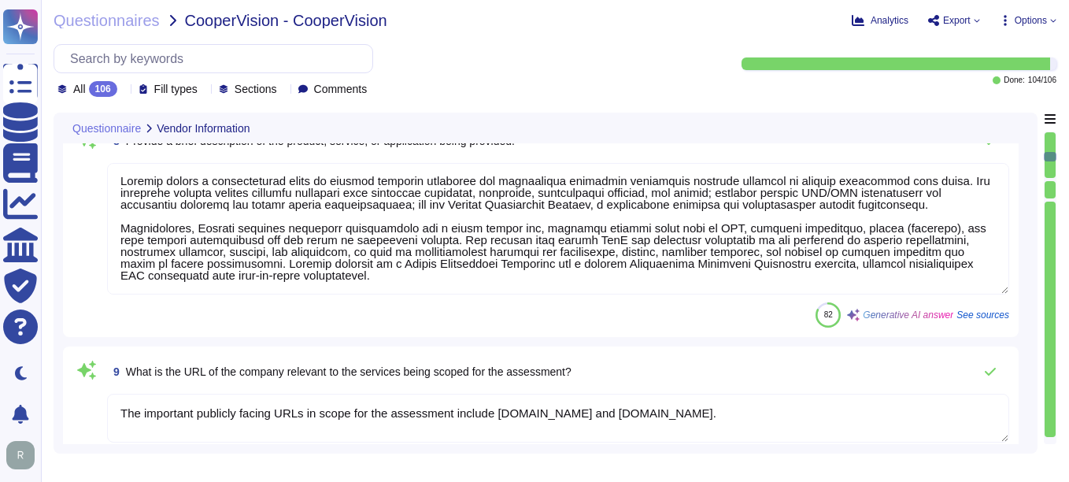
scroll to position [1102, 0]
type textarea "[PERSON_NAME] - CCO"
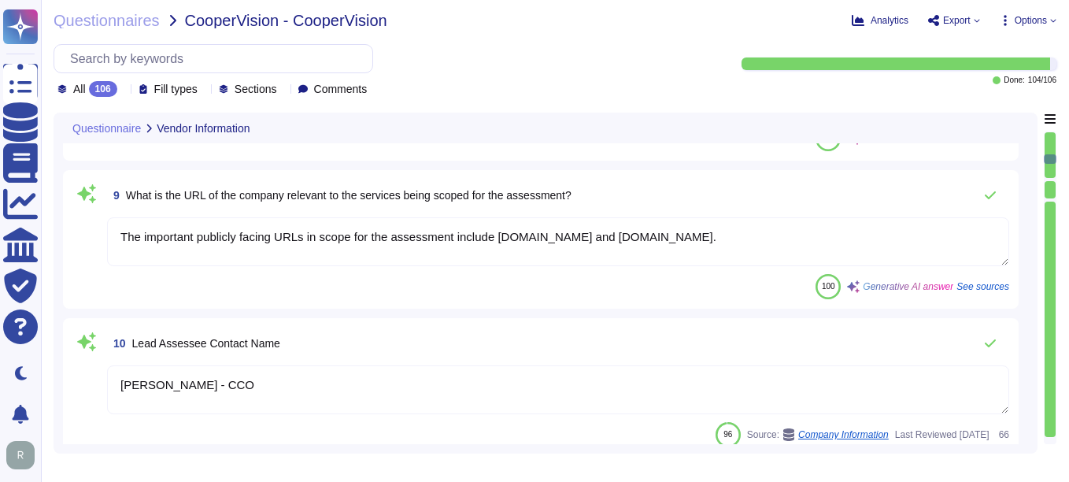
type textarea "Yes, our organization has adopted a comprehensive risk management program that …"
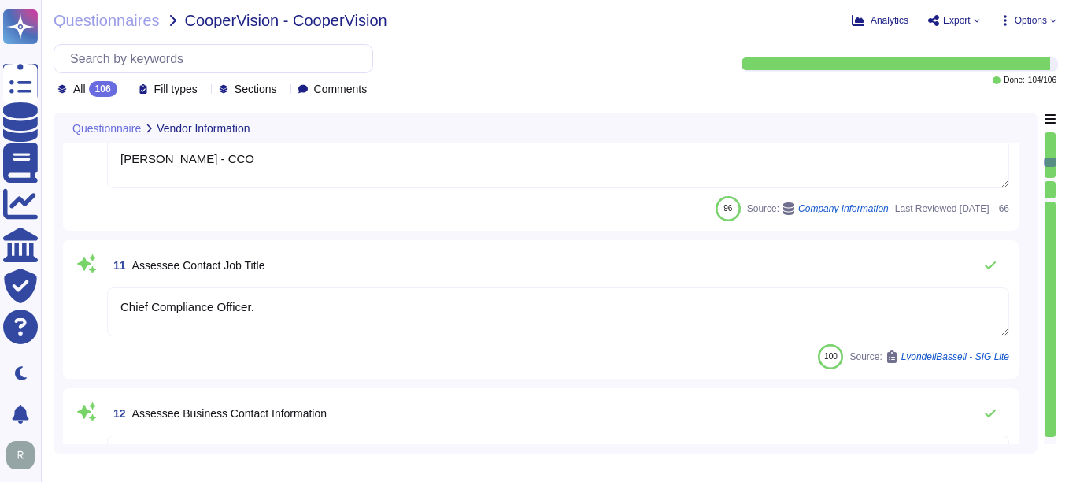
type textarea "The solution is hosted in two ways: 1. As a Software as a Service (SaaS) hosted…"
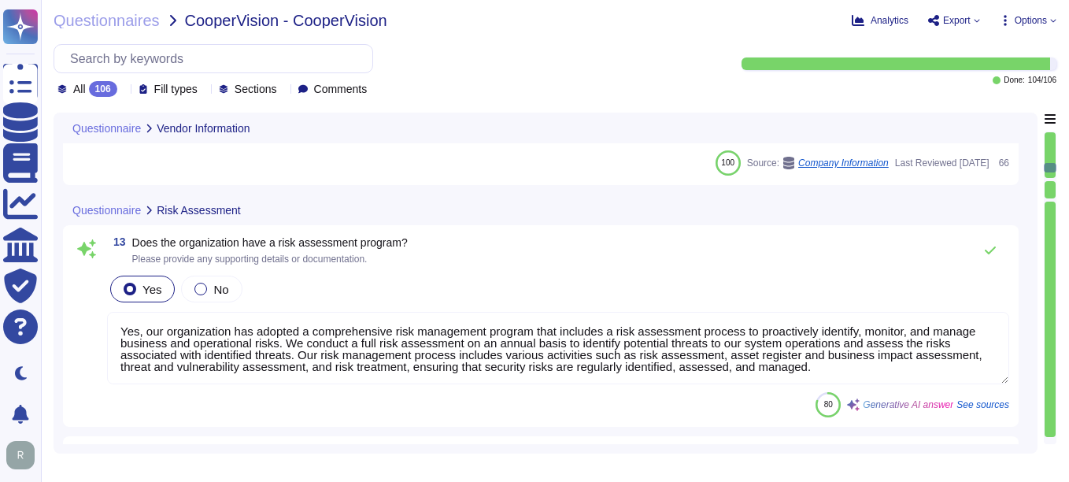
type textarea "- Software as a Service (SaaS) - Sectigo Certificate Manager - Applications for…"
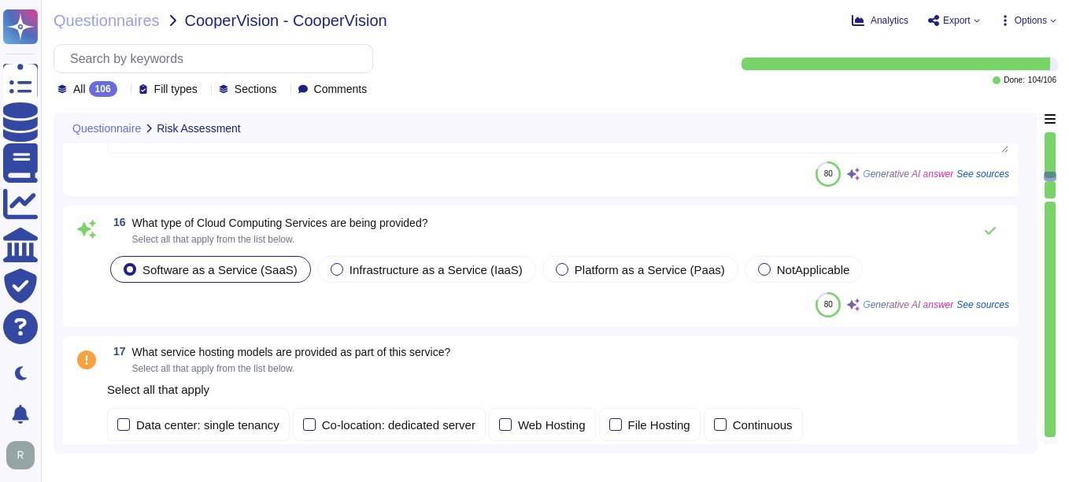
type textarea "We currently do not have an architecture diagram suitable for external sharing,…"
type textarea "Yes, our organization undergoes annual audits conducted by independent third-pa…"
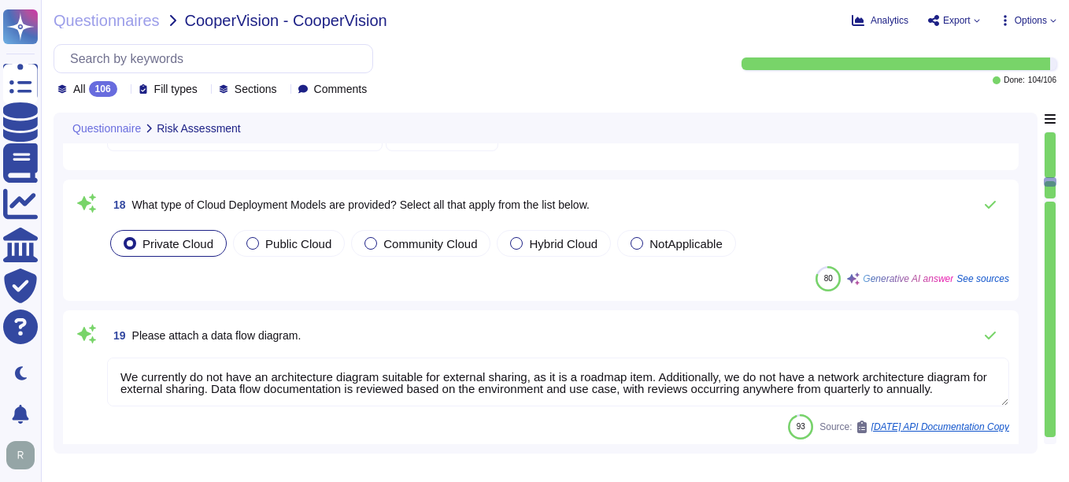
type textarea "Yes, our organization has appointed a data protection officer who is responsibl…"
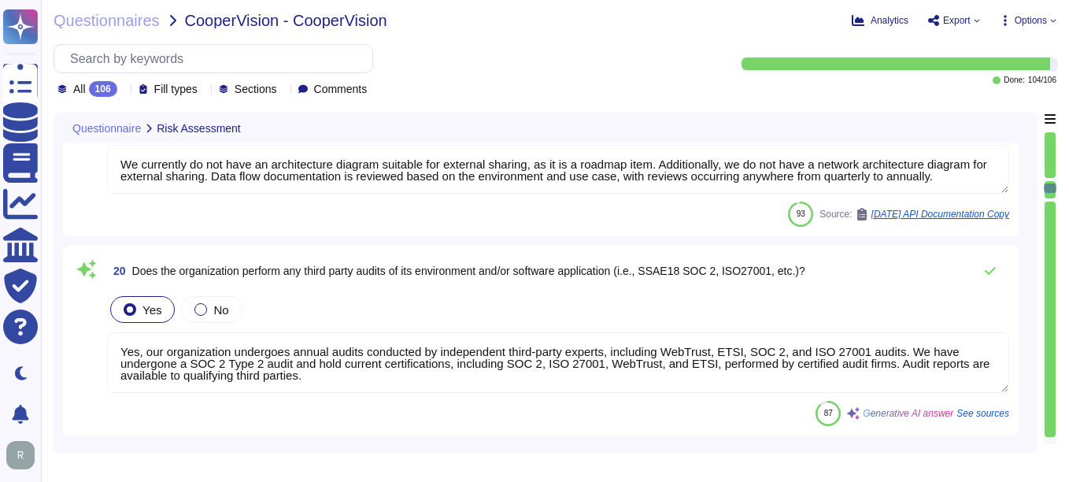
scroll to position [2991, 0]
type textarea "Yes, there is an information security function responsible for security initiat…"
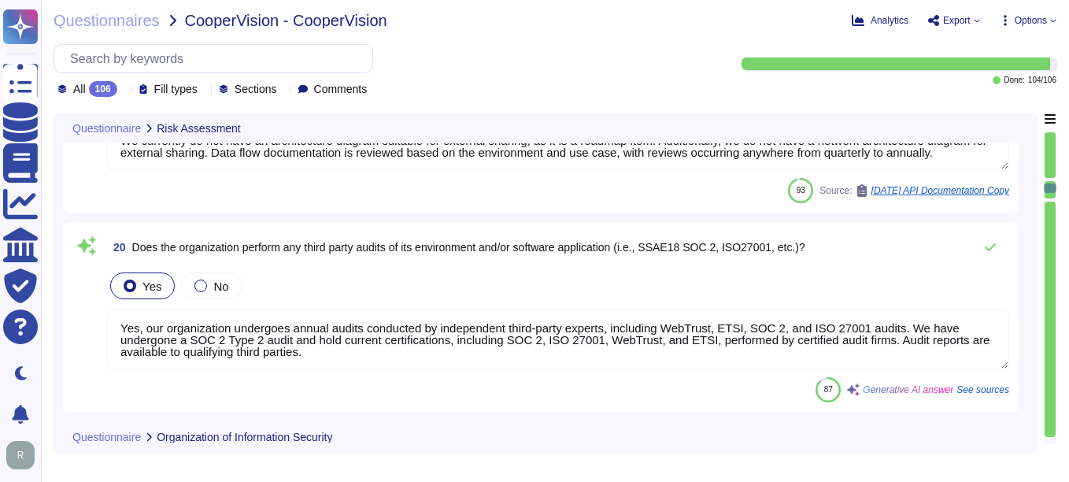
scroll to position [2, 0]
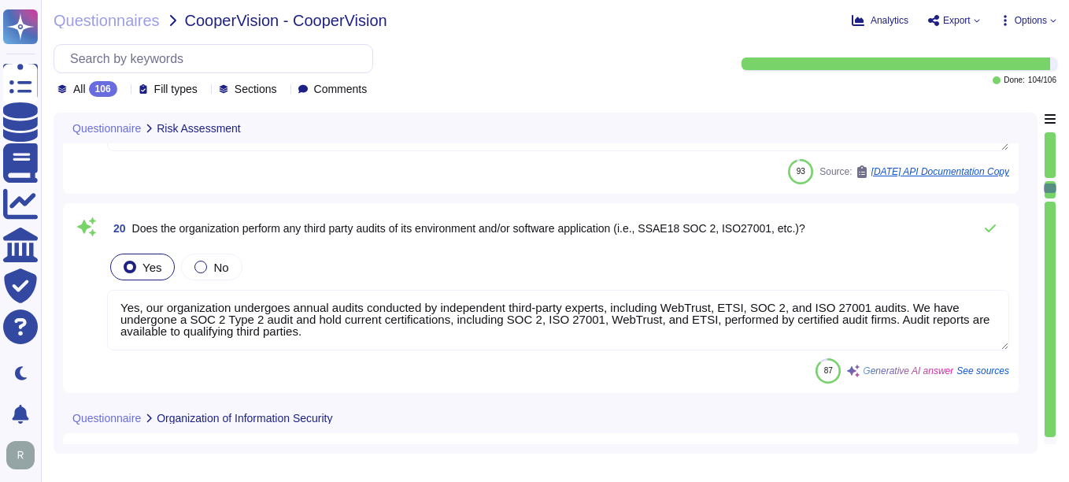
type textarea "Yes, the organization has defined and documented security roles and responsibil…"
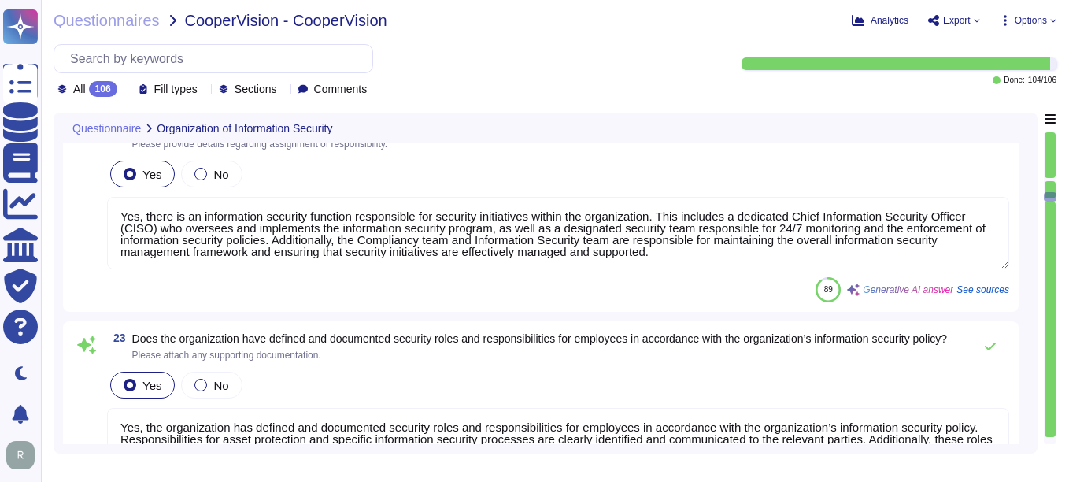
type textarea "Yes, the organization has established policies and procedures to limit access t…"
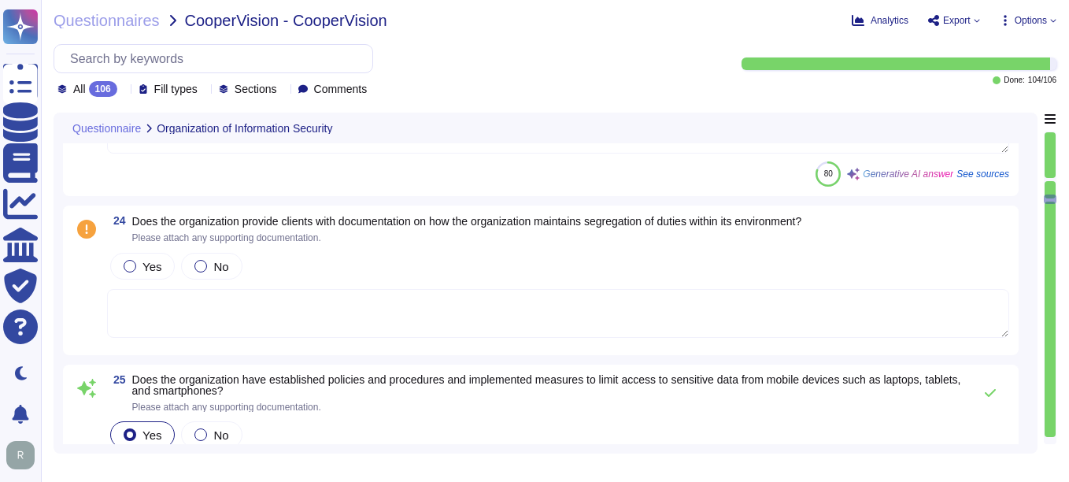
type textarea "Yes, the organization conducts background screenings for all employees, includi…"
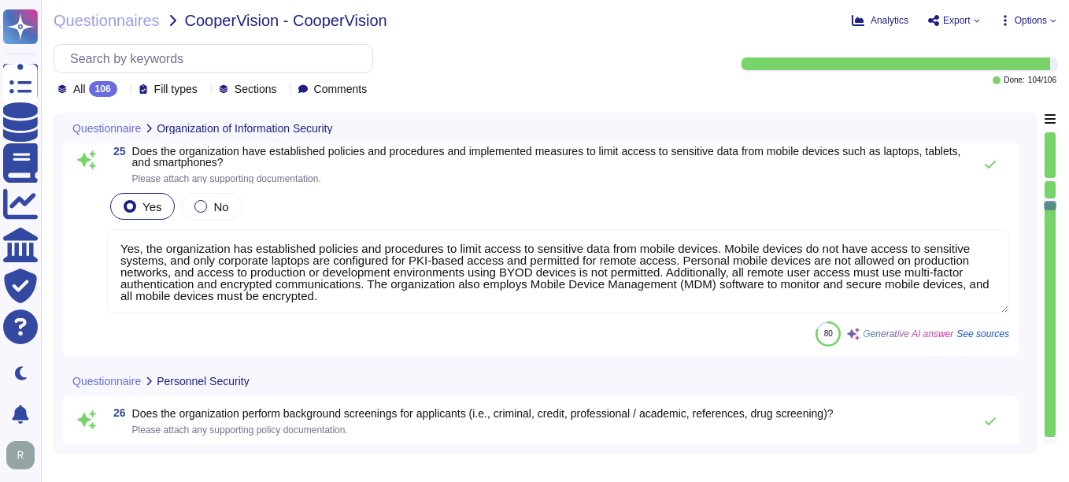
type textarea "Yes, the organization has an information security awareness training program th…"
type textarea "Yes, the organization has a formal disciplinary process for non-compliance with…"
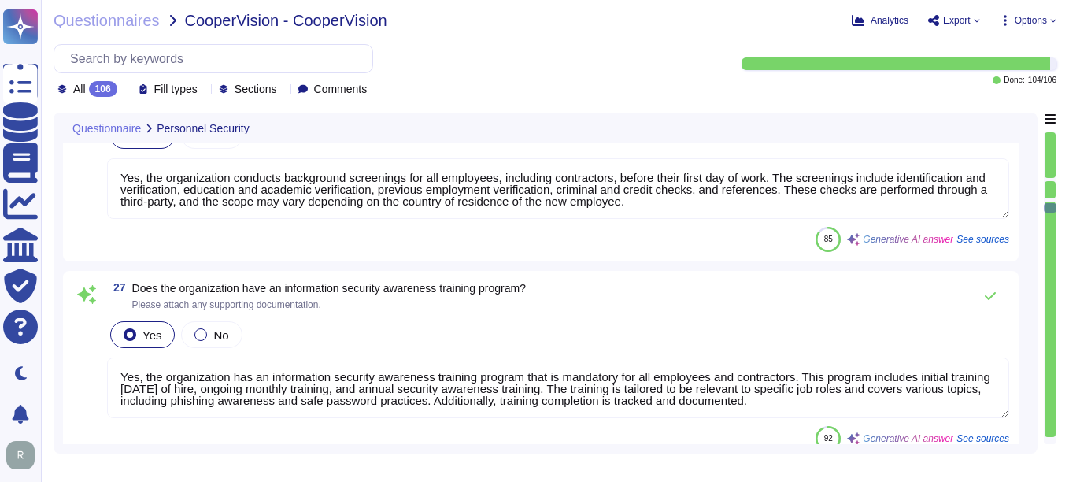
type textarea "Yes, the organization has documented employee termination procedures, which inc…"
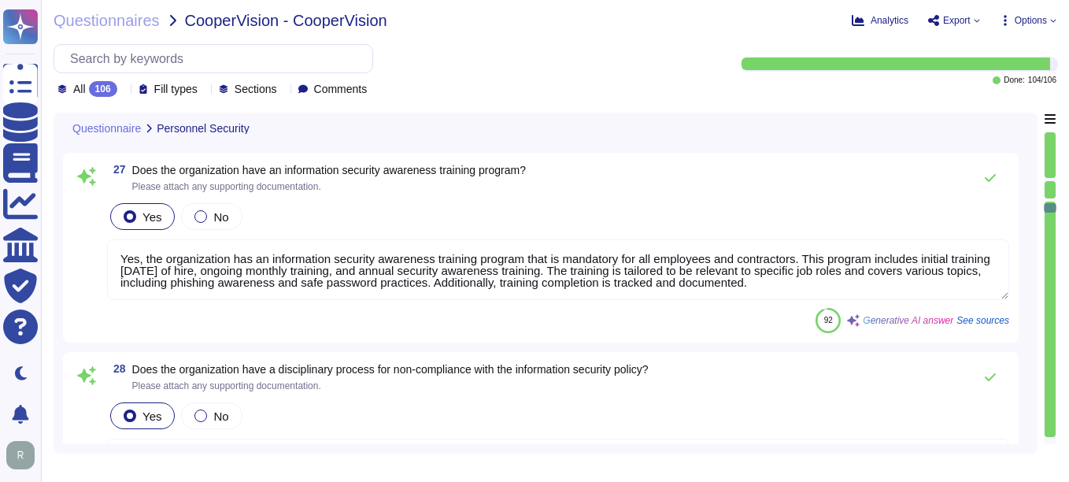
type textarea "Yes, our organization has documented and approved information security policies…"
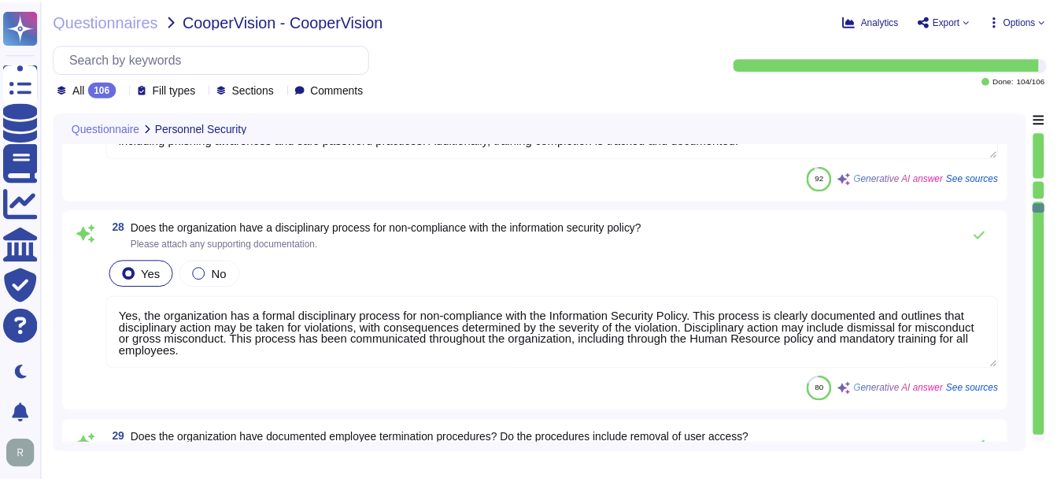
scroll to position [4722, 0]
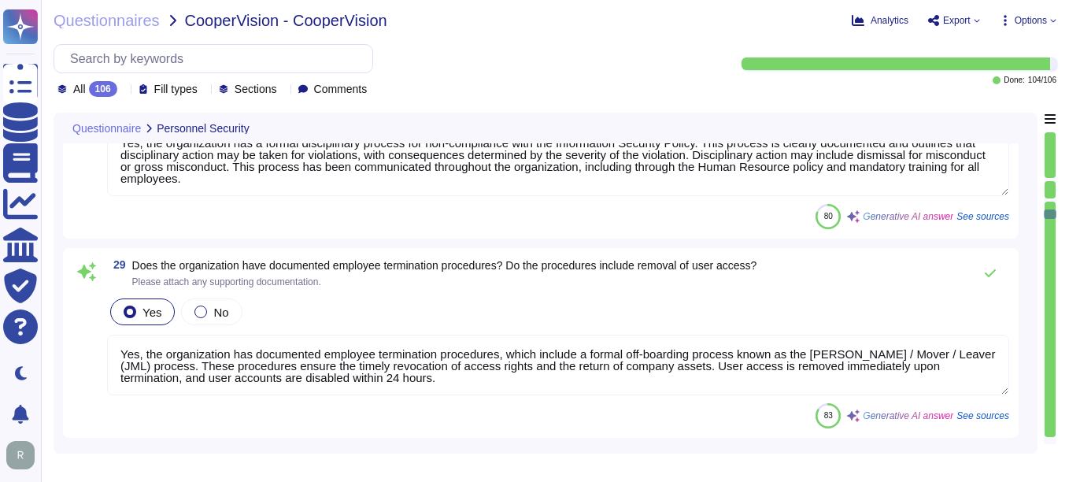
type textarea "Yes, customers are notified of significant changes to information security or p…"
click at [139, 24] on span "Questionnaires" at bounding box center [107, 21] width 106 height 16
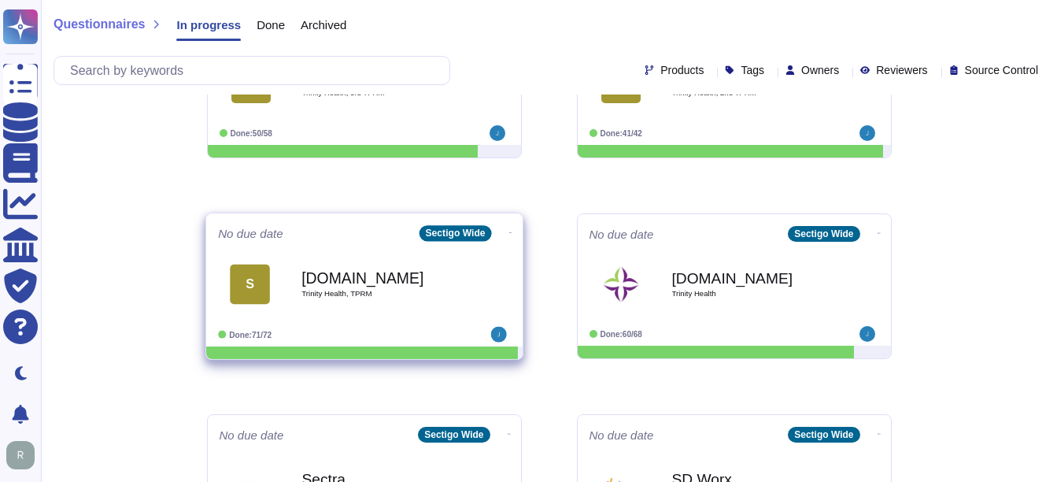
scroll to position [787, 0]
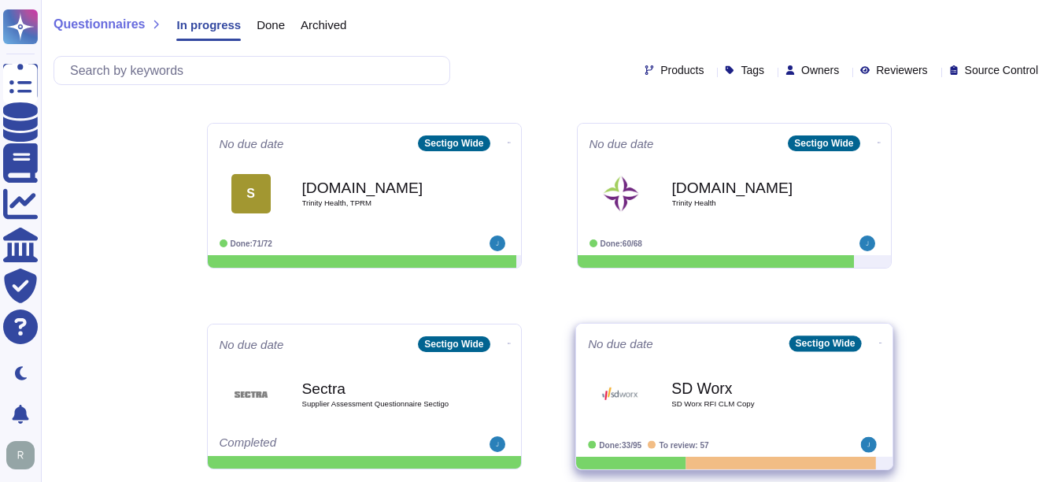
click at [708, 391] on b "SD Worx" at bounding box center [750, 387] width 159 height 15
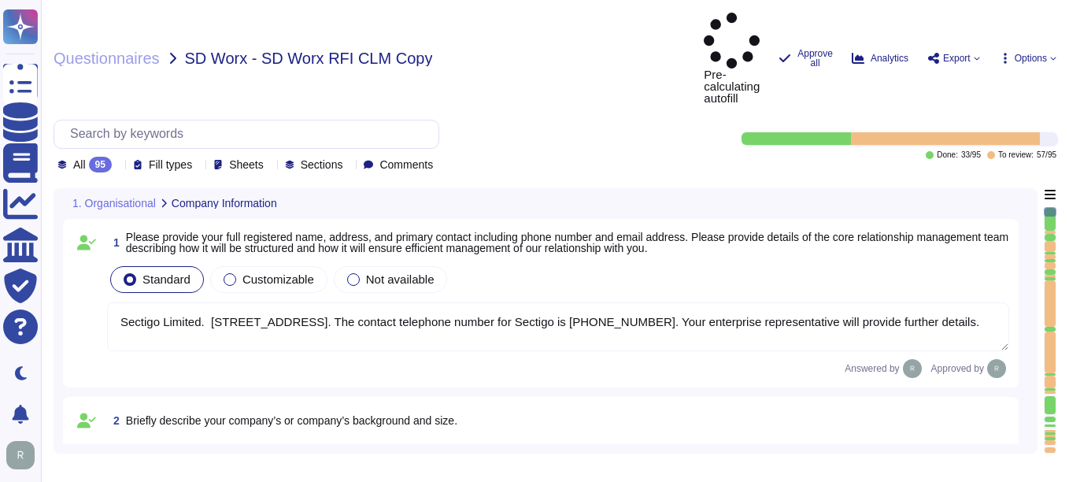
type textarea "Sectigo Limited. [STREET_ADDRESS]. The contact telephone number for Sectigo is …"
type textarea "Sectigo, formally known as Comodo CA Ltd, is a privately owned company incorpor…"
type textarea "We are privately held and do not share this information."
